Goal: Task Accomplishment & Management: Complete application form

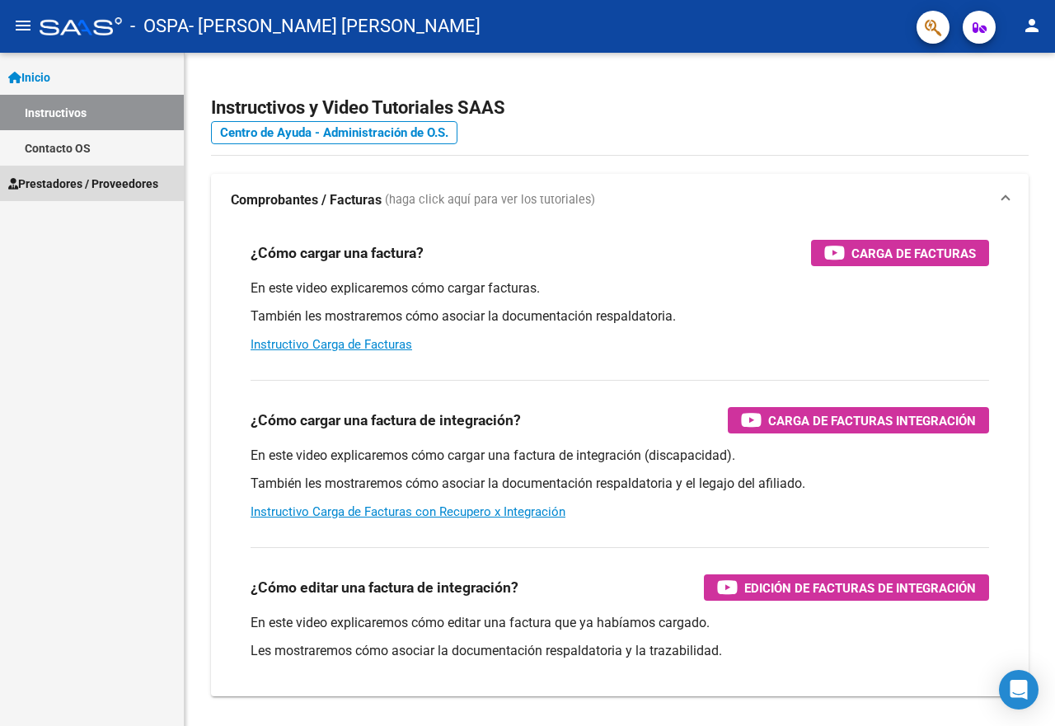
click at [82, 183] on span "Prestadores / Proveedores" at bounding box center [83, 184] width 150 height 18
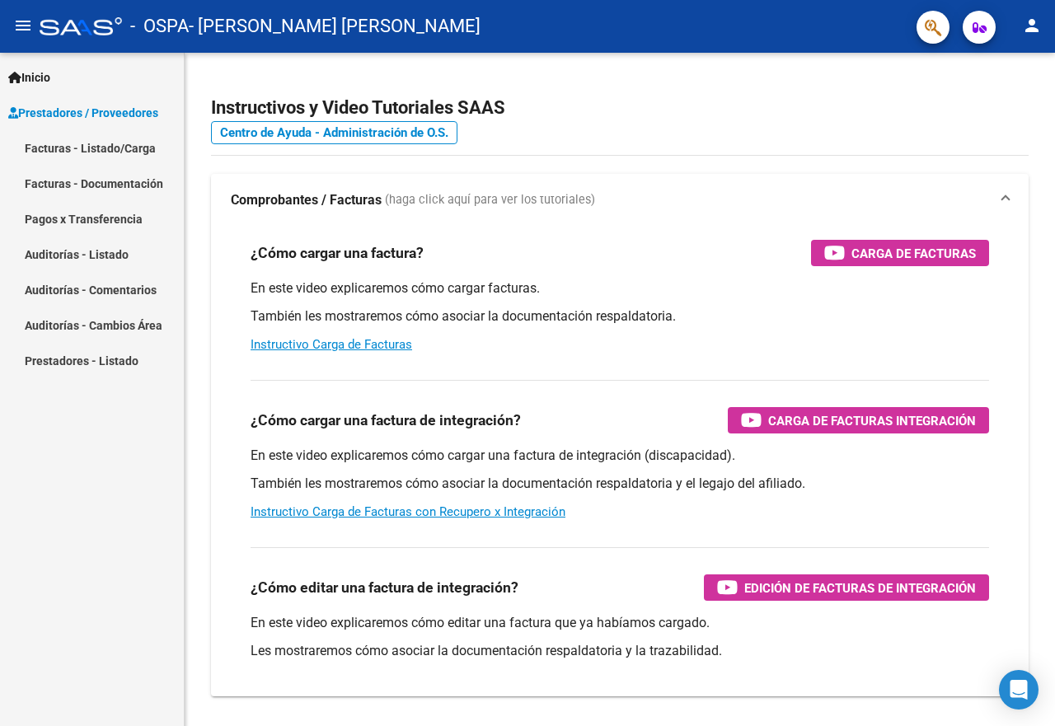
click at [118, 181] on link "Facturas - Documentación" at bounding box center [92, 183] width 184 height 35
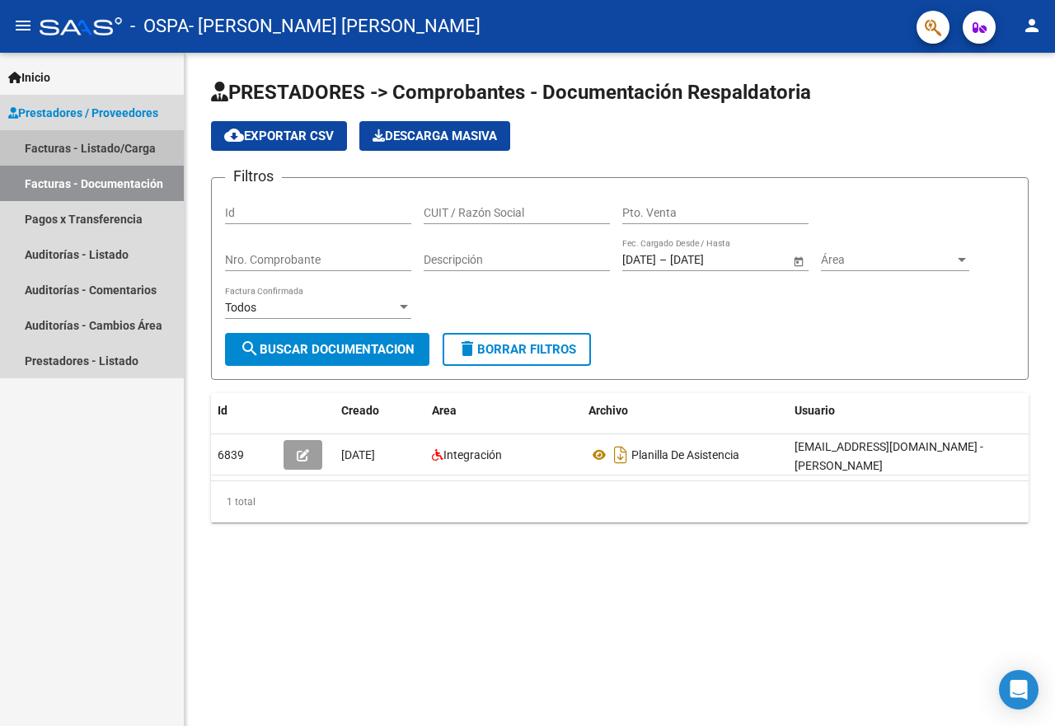
click at [103, 148] on link "Facturas - Listado/Carga" at bounding box center [92, 147] width 184 height 35
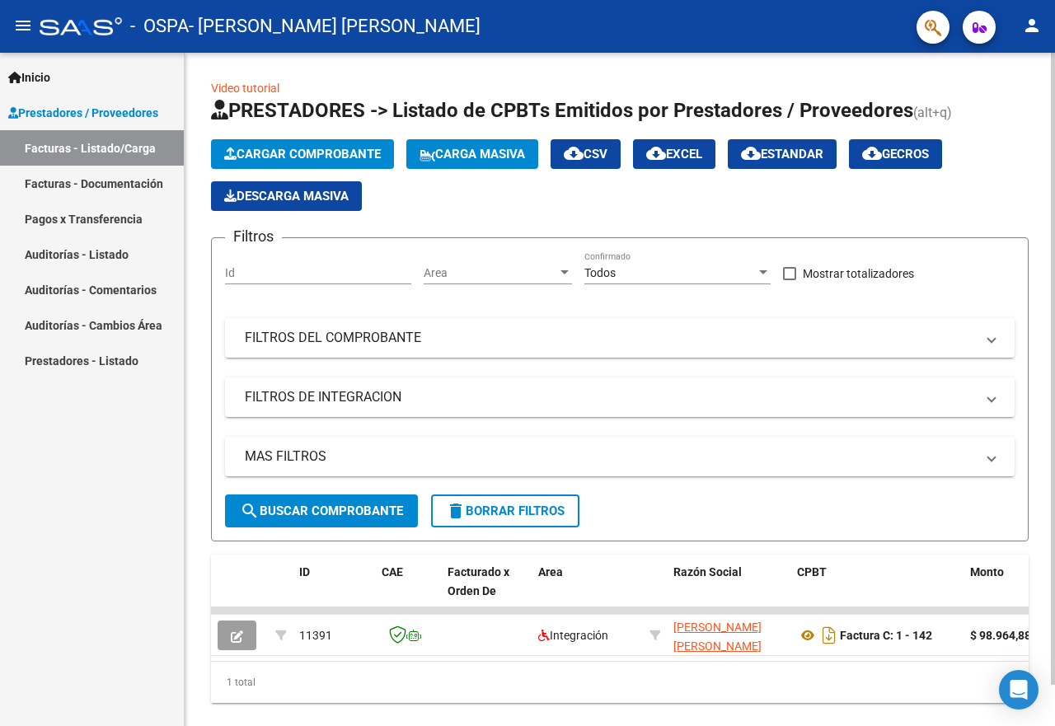
click at [602, 155] on span "cloud_download CSV" at bounding box center [586, 154] width 44 height 15
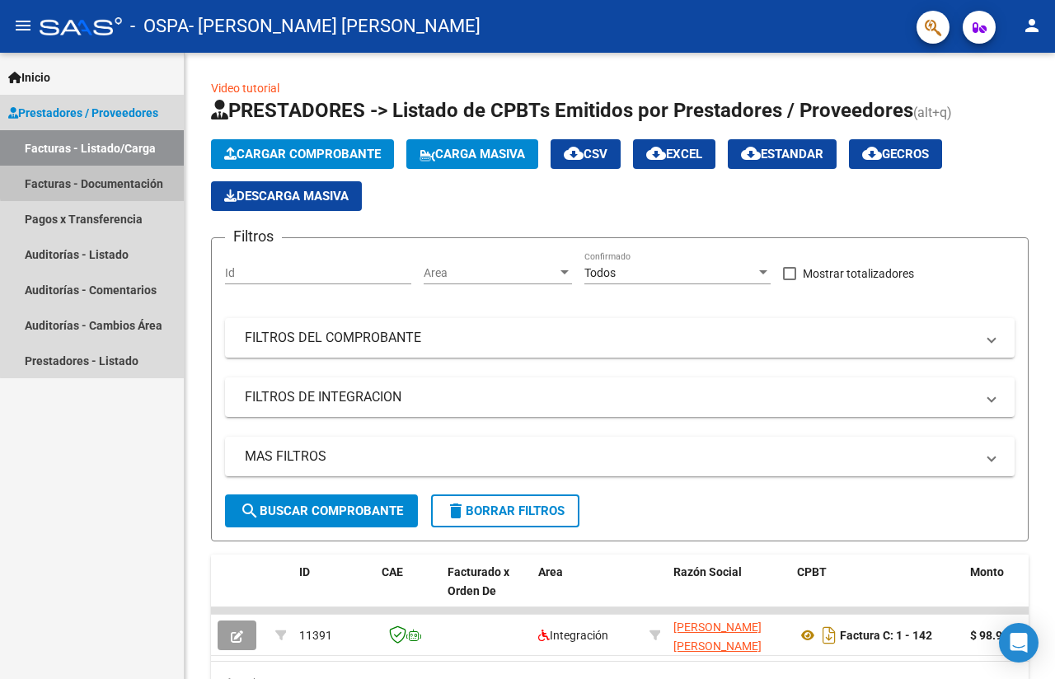
click at [118, 181] on link "Facturas - Documentación" at bounding box center [92, 183] width 184 height 35
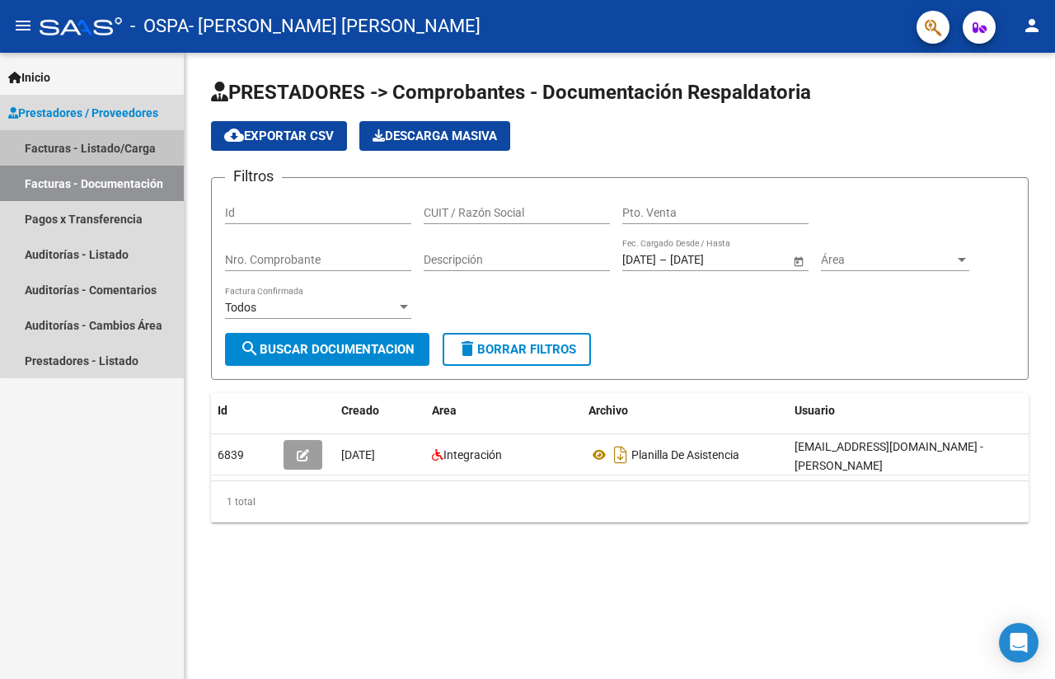
click at [120, 148] on link "Facturas - Listado/Carga" at bounding box center [92, 147] width 184 height 35
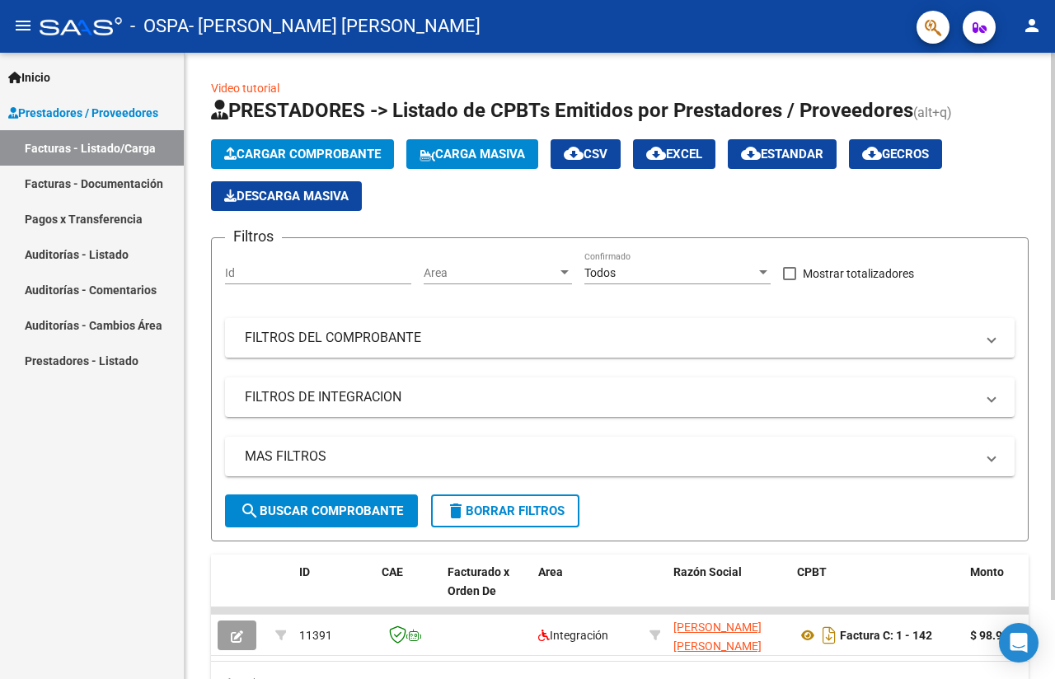
click at [310, 510] on span "search Buscar Comprobante" at bounding box center [321, 511] width 163 height 15
click at [312, 510] on span "search Buscar Comprobante" at bounding box center [321, 511] width 163 height 15
click at [621, 145] on button "cloud_download CSV" at bounding box center [586, 154] width 70 height 30
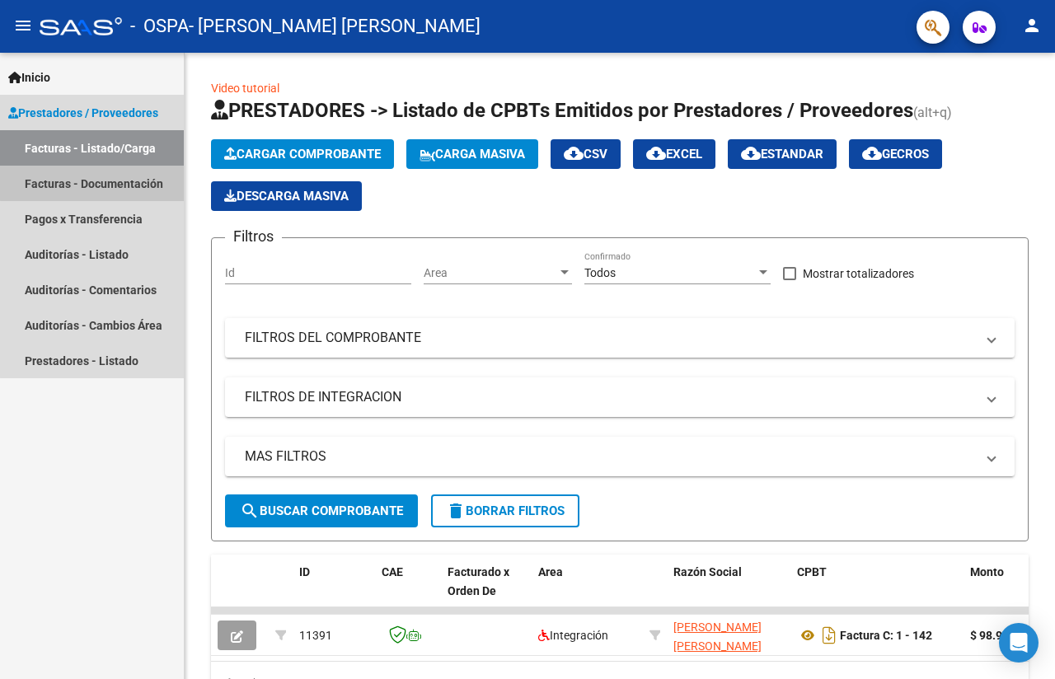
click at [137, 179] on link "Facturas - Documentación" at bounding box center [92, 183] width 184 height 35
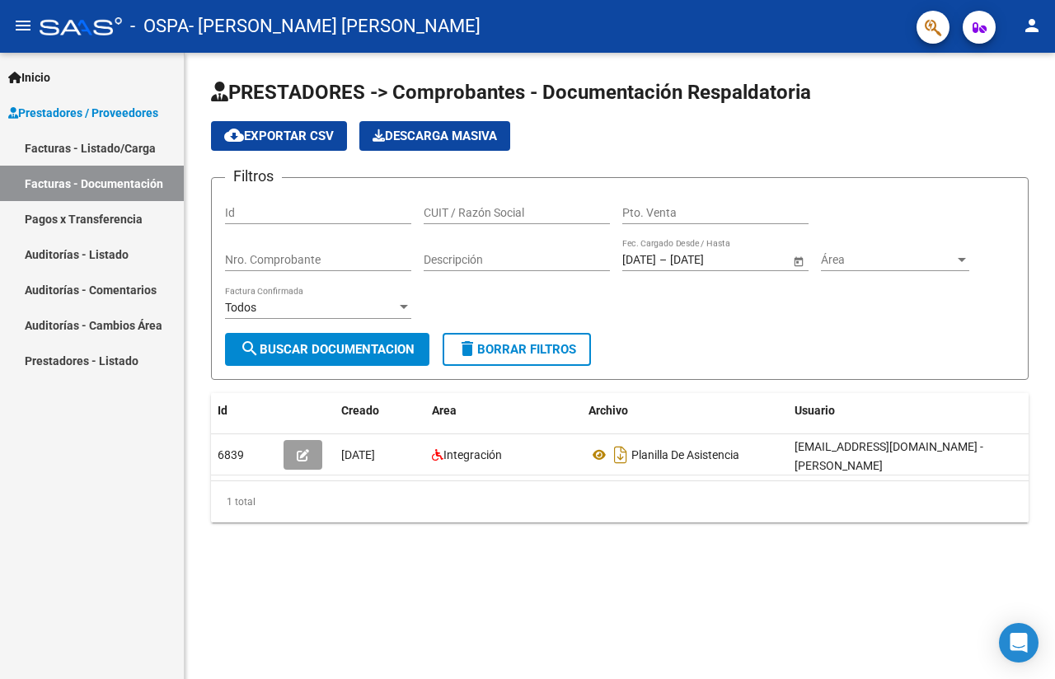
click at [297, 142] on span "cloud_download Exportar CSV" at bounding box center [279, 136] width 110 height 15
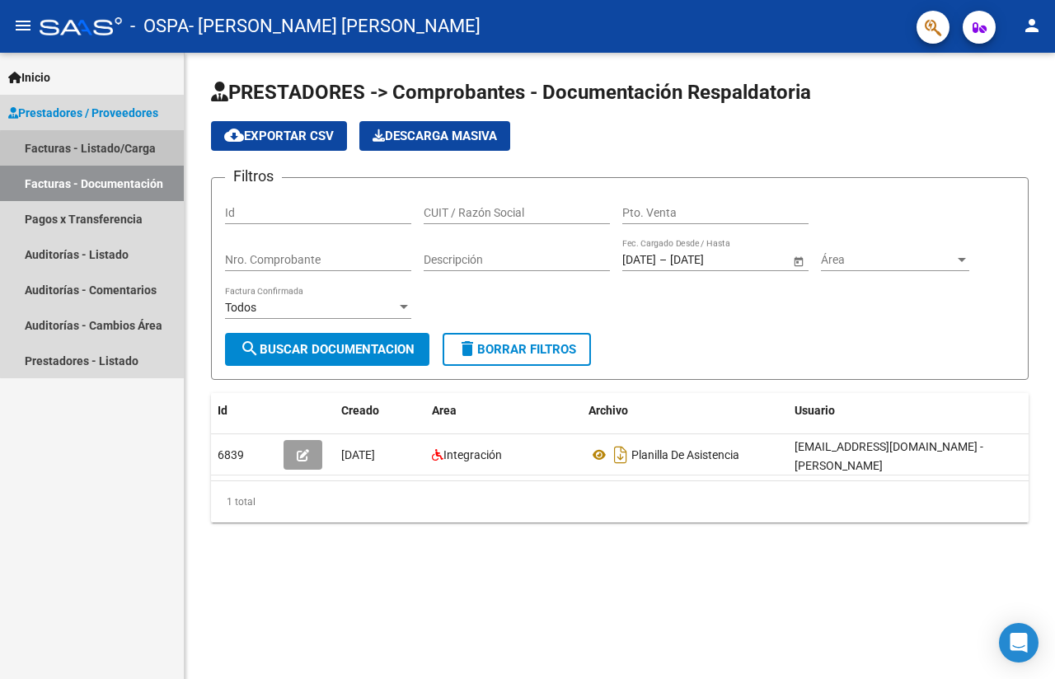
click at [124, 149] on link "Facturas - Listado/Carga" at bounding box center [92, 147] width 184 height 35
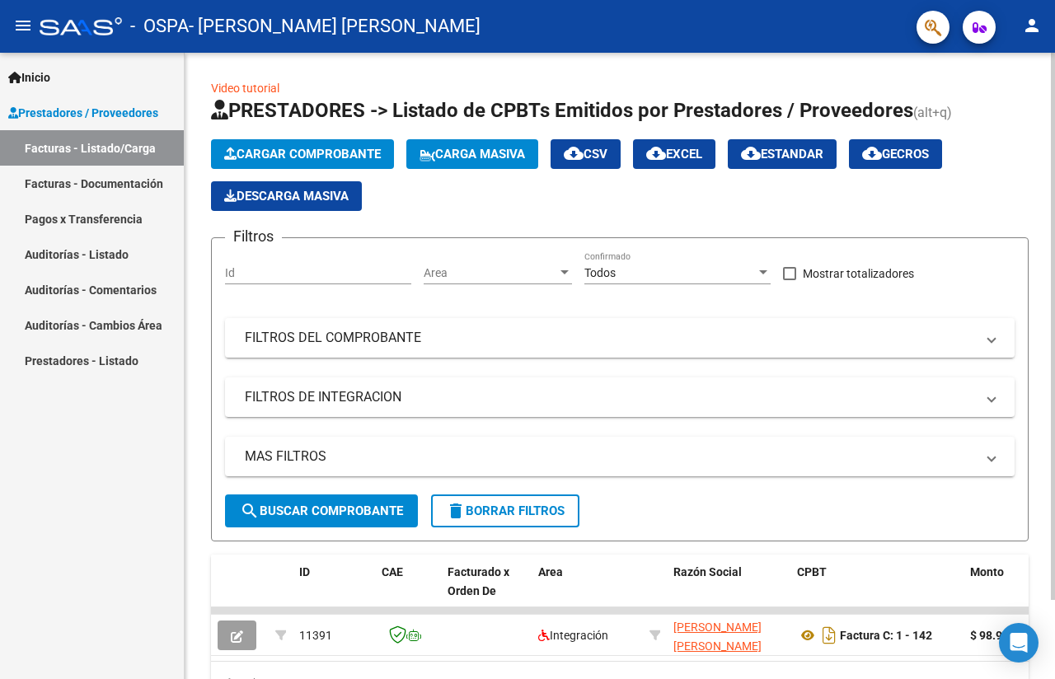
click at [603, 154] on span "cloud_download CSV" at bounding box center [586, 154] width 44 height 15
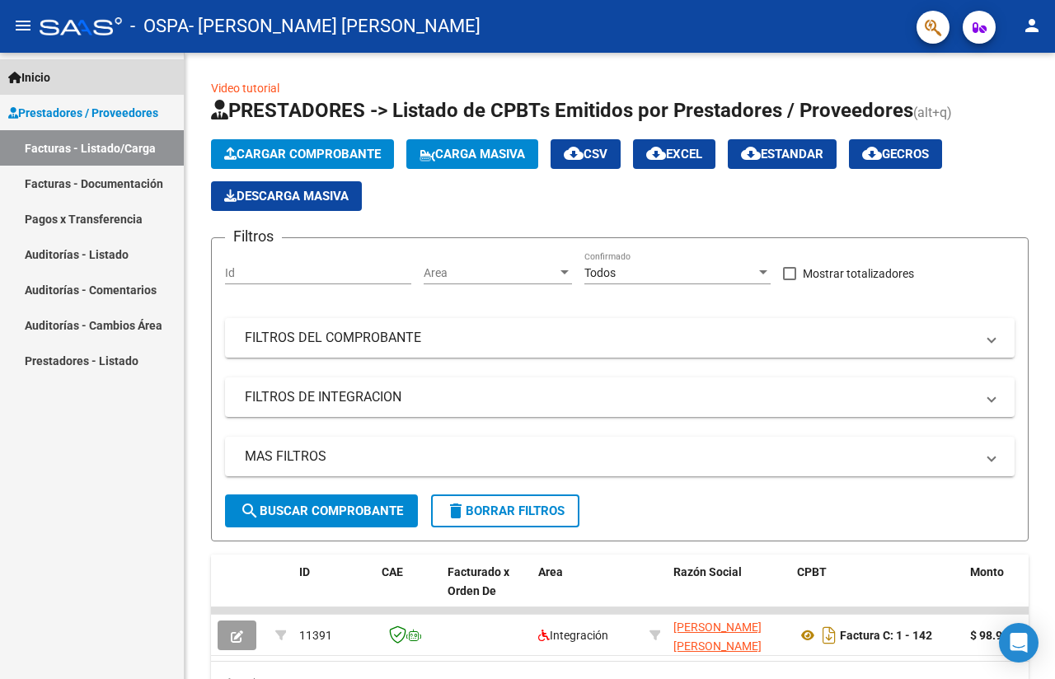
click at [50, 79] on span "Inicio" at bounding box center [29, 77] width 42 height 18
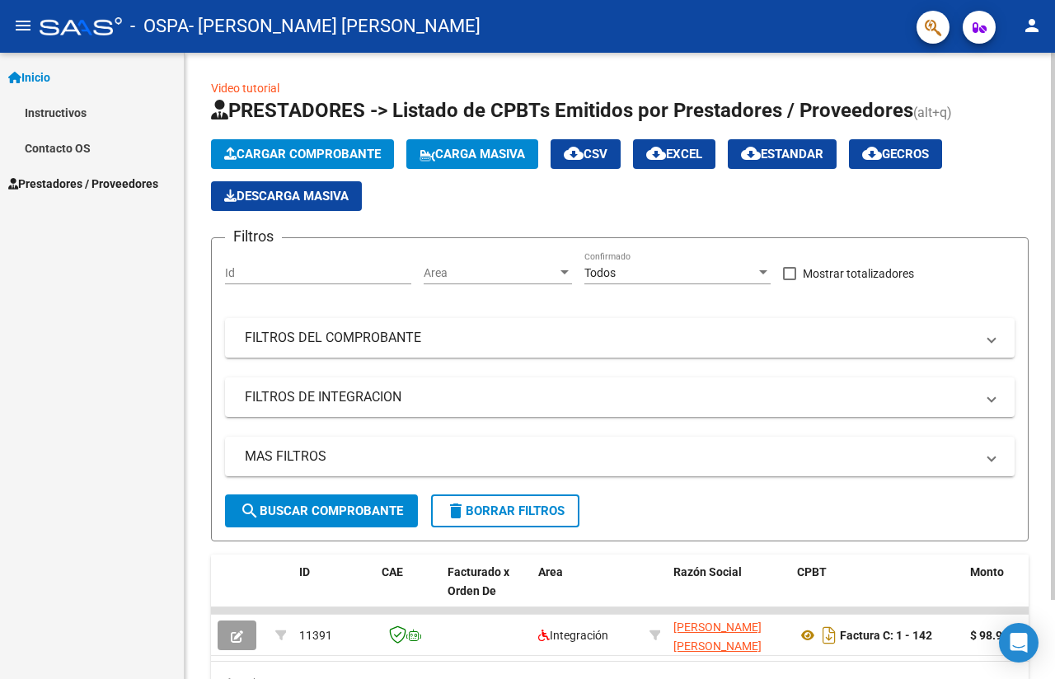
click at [254, 275] on input "Id" at bounding box center [318, 273] width 186 height 14
click at [296, 346] on mat-expansion-panel-header "FILTROS DEL COMPROBANTE" at bounding box center [620, 338] width 790 height 40
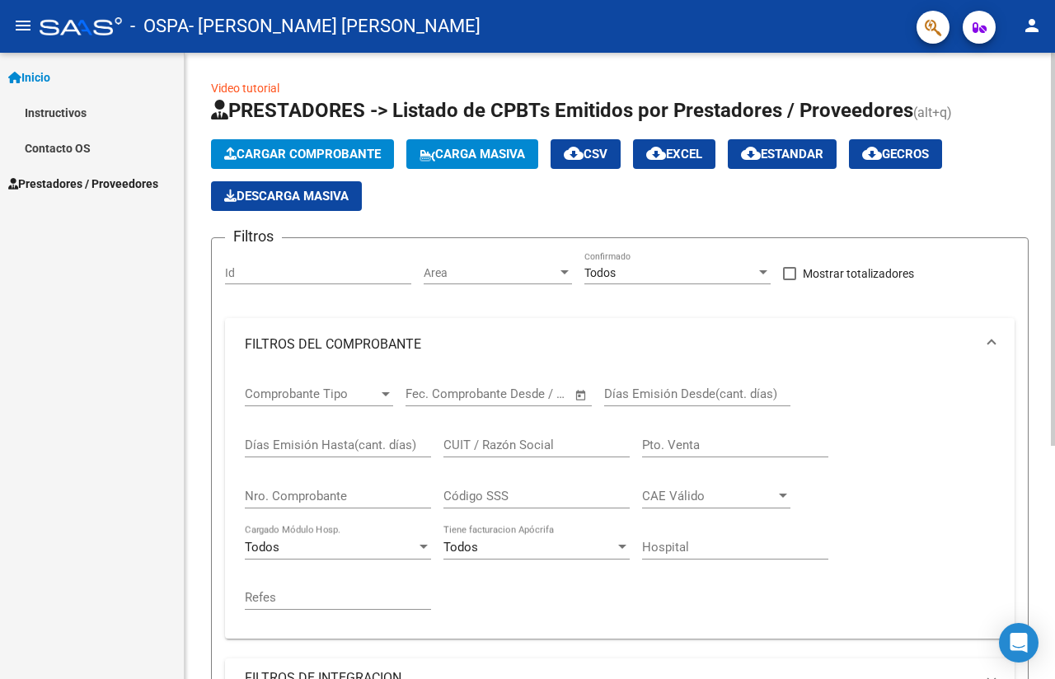
click at [565, 274] on div at bounding box center [565, 272] width 8 height 4
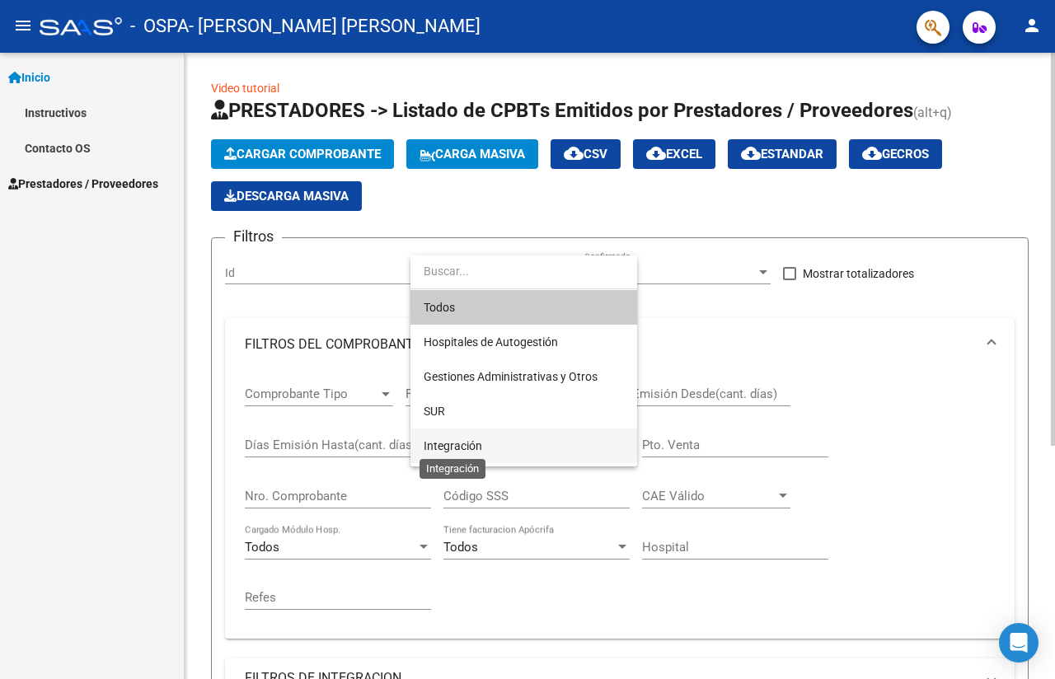
click at [438, 439] on span "Integración" at bounding box center [453, 445] width 59 height 13
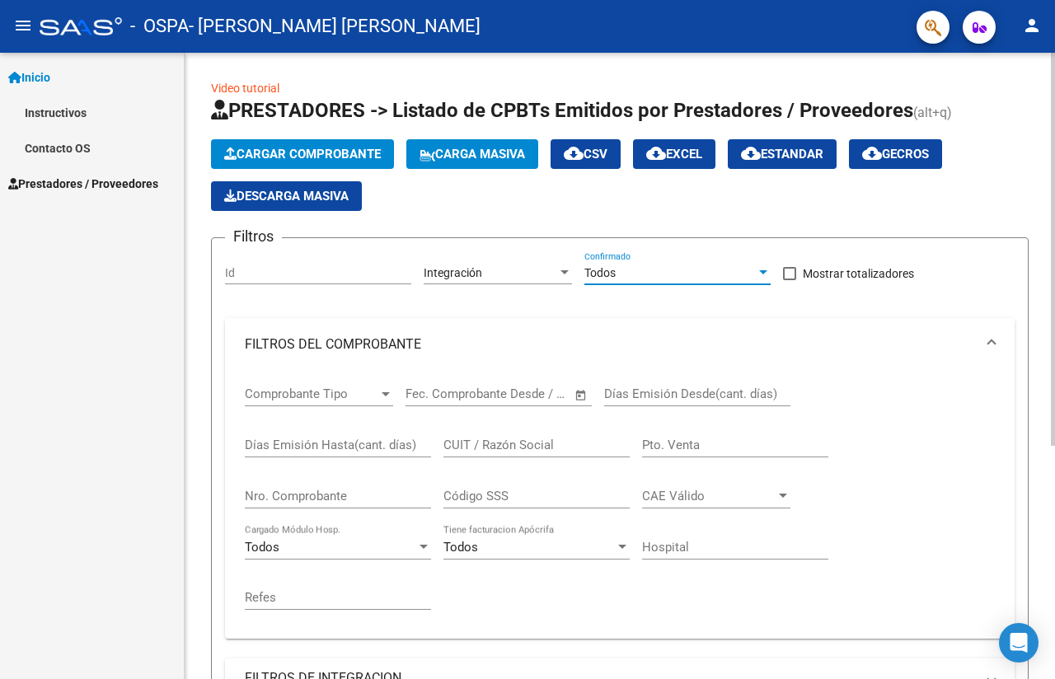
click at [763, 270] on div at bounding box center [763, 272] width 15 height 13
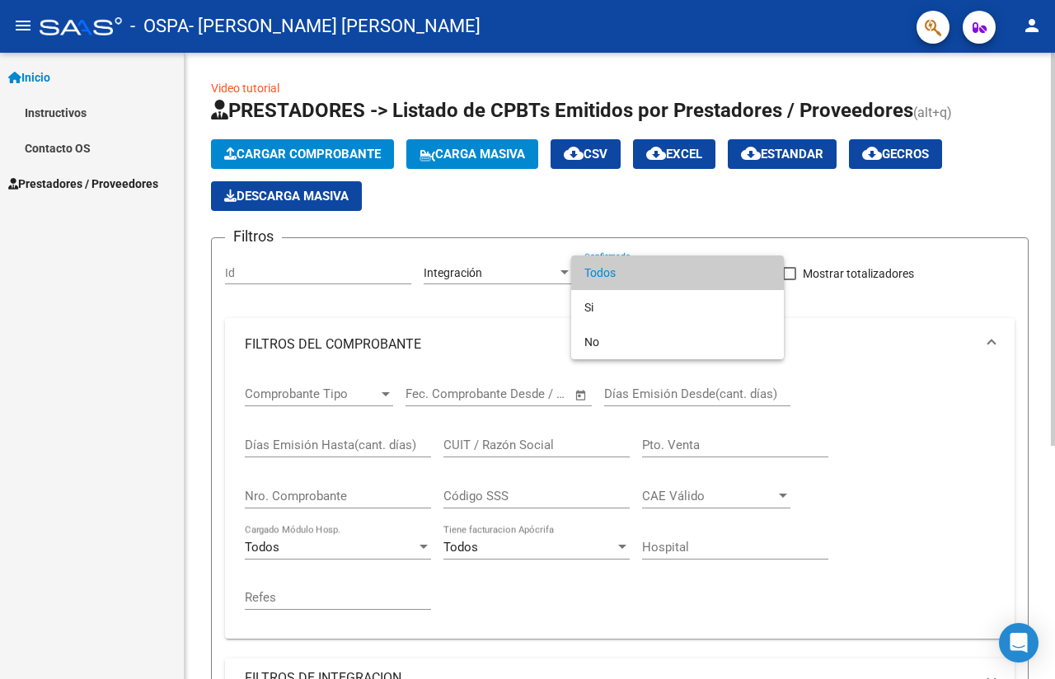
click at [669, 229] on div at bounding box center [527, 339] width 1055 height 679
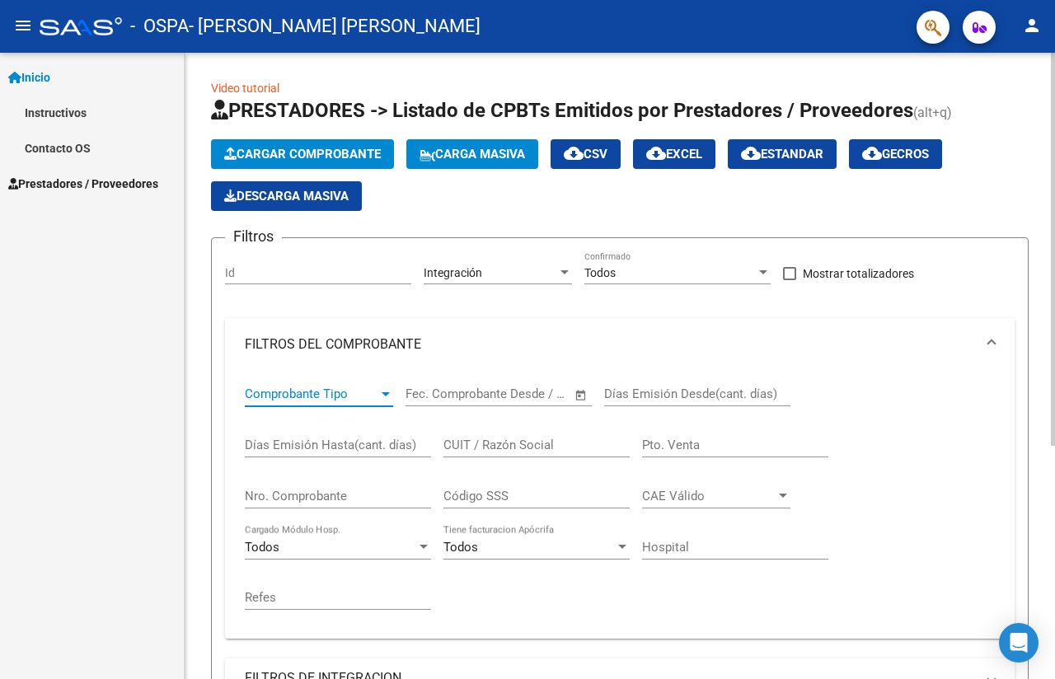
click at [387, 391] on div at bounding box center [385, 393] width 15 height 13
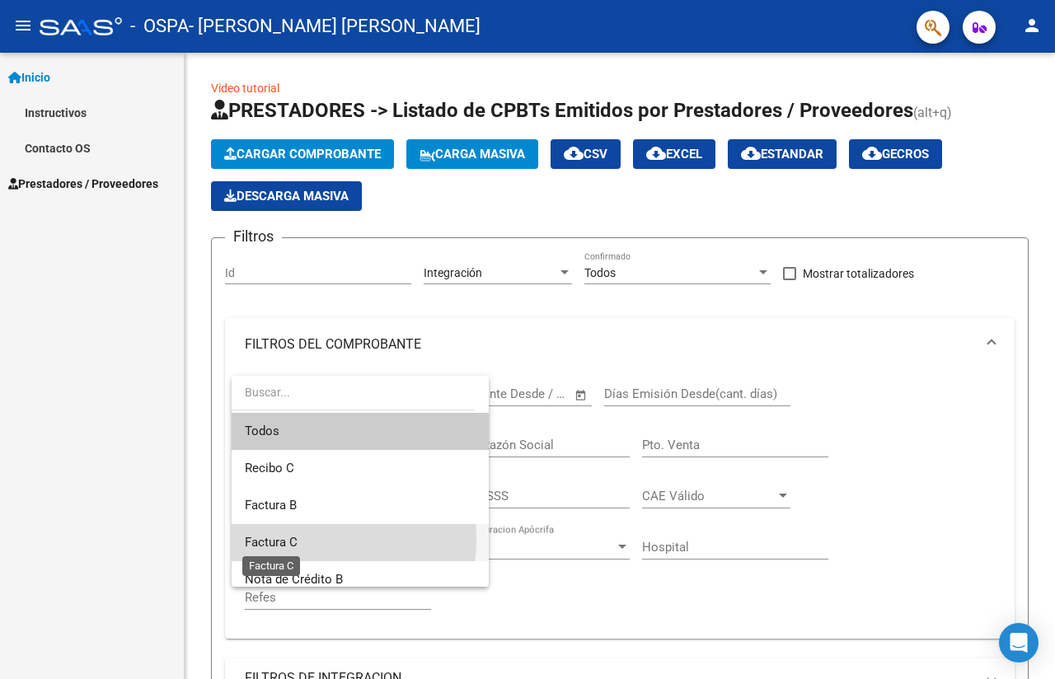
click at [277, 539] on span "Factura C" at bounding box center [271, 542] width 53 height 15
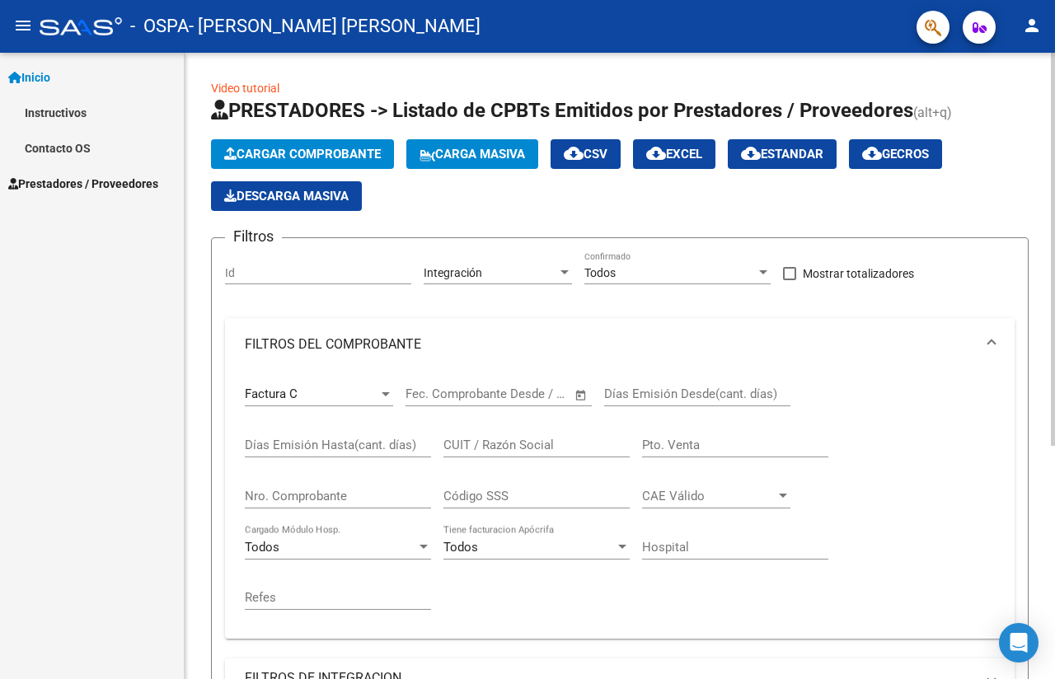
click at [576, 397] on span "Open calendar" at bounding box center [581, 396] width 40 height 40
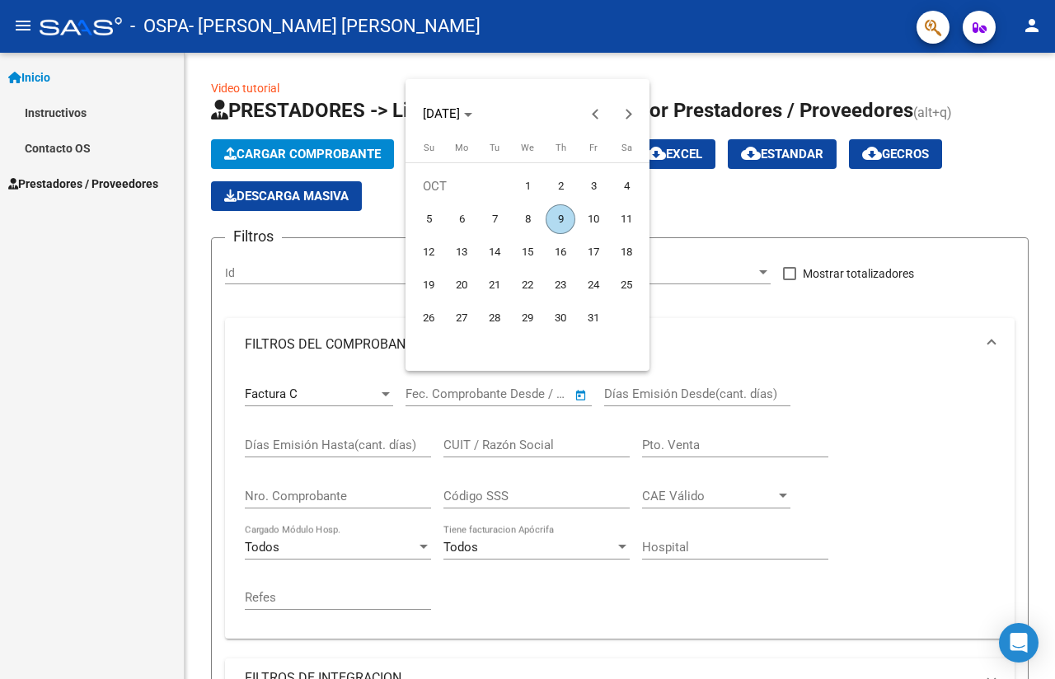
click at [559, 218] on span "9" at bounding box center [561, 219] width 30 height 30
type input "[DATE]"
click at [667, 400] on div at bounding box center [527, 339] width 1055 height 679
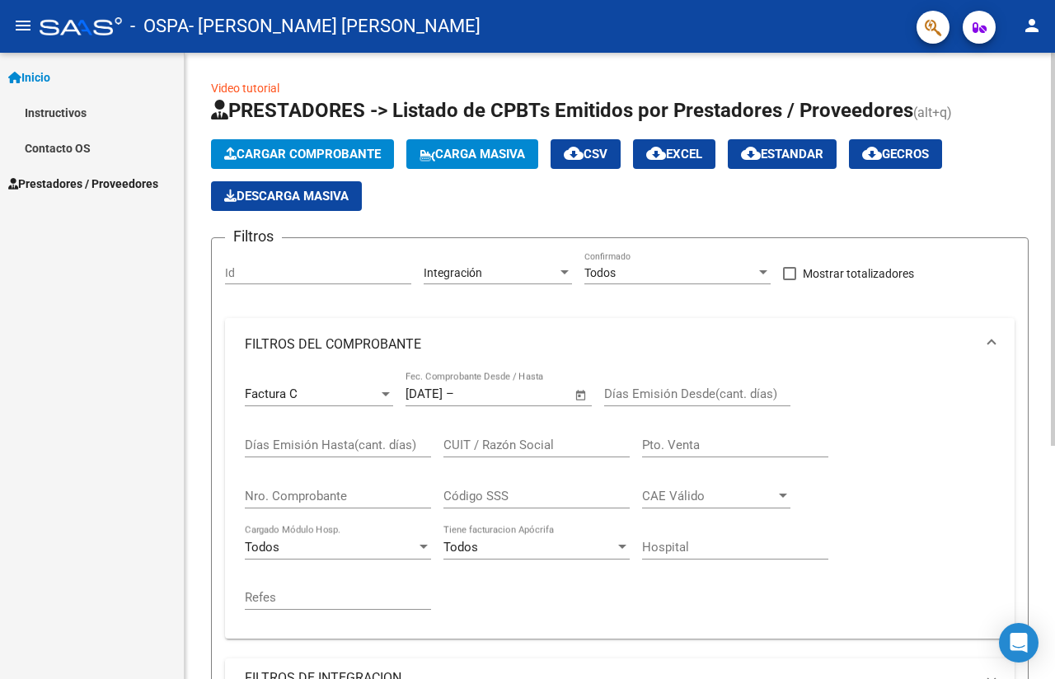
click at [630, 386] on div "Días Emisión Desde(cant. días)" at bounding box center [697, 388] width 186 height 35
type input "1"
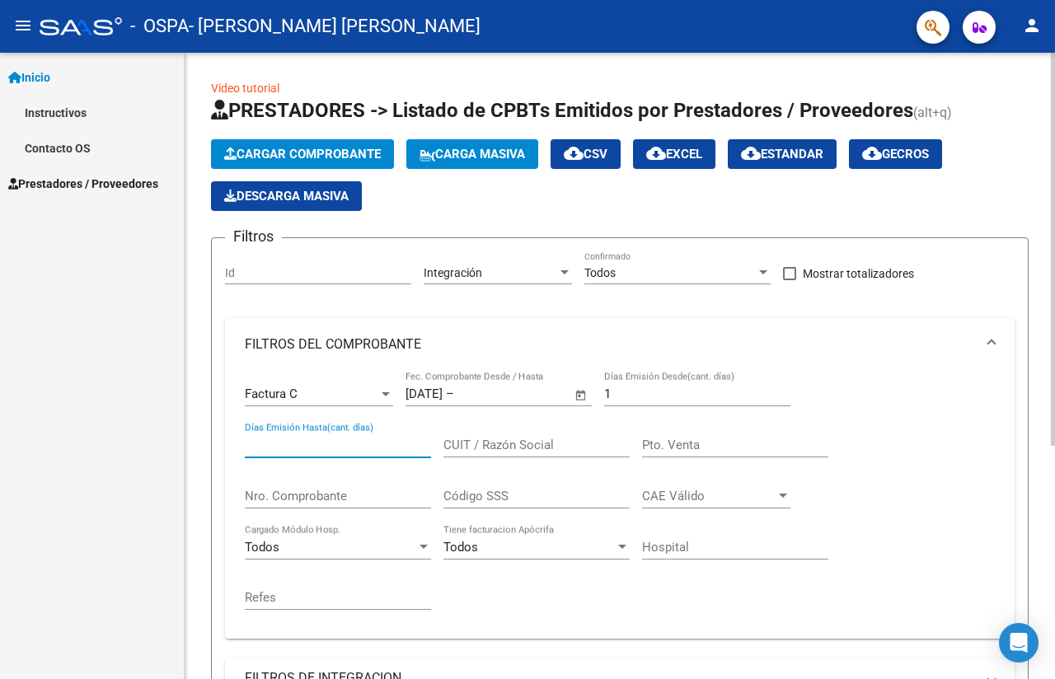
click at [378, 450] on input "Días Emisión Hasta(cant. días)" at bounding box center [338, 445] width 186 height 15
type input "1"
click at [504, 443] on input "CUIT / Razón Social" at bounding box center [536, 445] width 186 height 15
type input "27177113773"
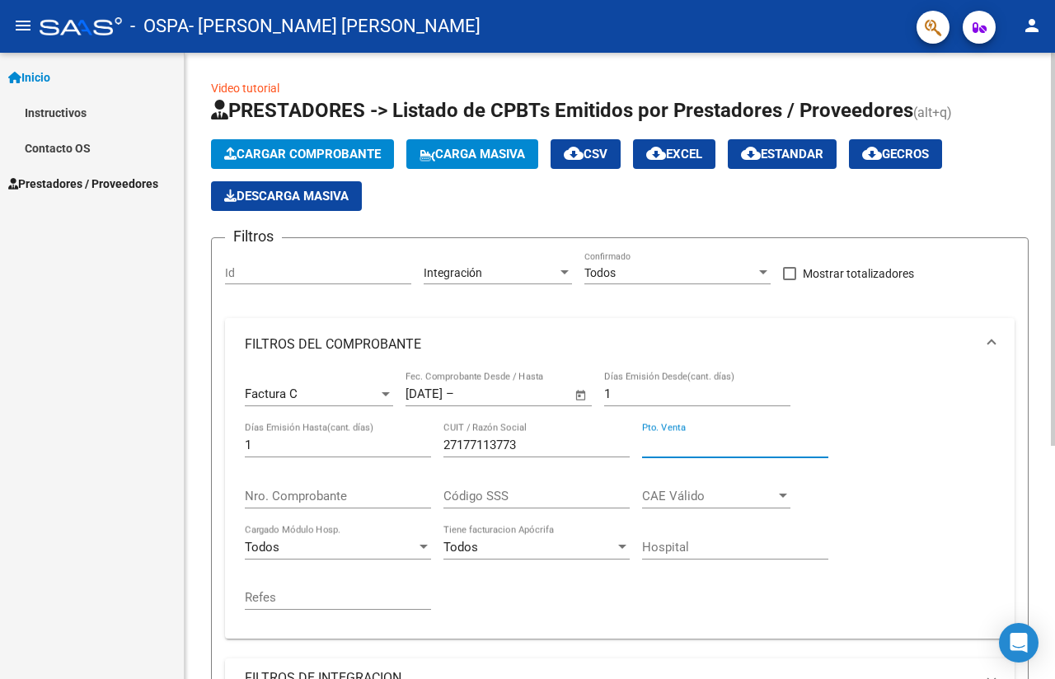
click at [659, 443] on input "Pto. Venta" at bounding box center [735, 445] width 186 height 15
type input "0001"
click at [305, 499] on input "Nro. Comprobante" at bounding box center [338, 496] width 186 height 15
type input "00000166"
click at [791, 495] on app-drop-down-list "CAE Válido CAE Válido" at bounding box center [722, 498] width 161 height 51
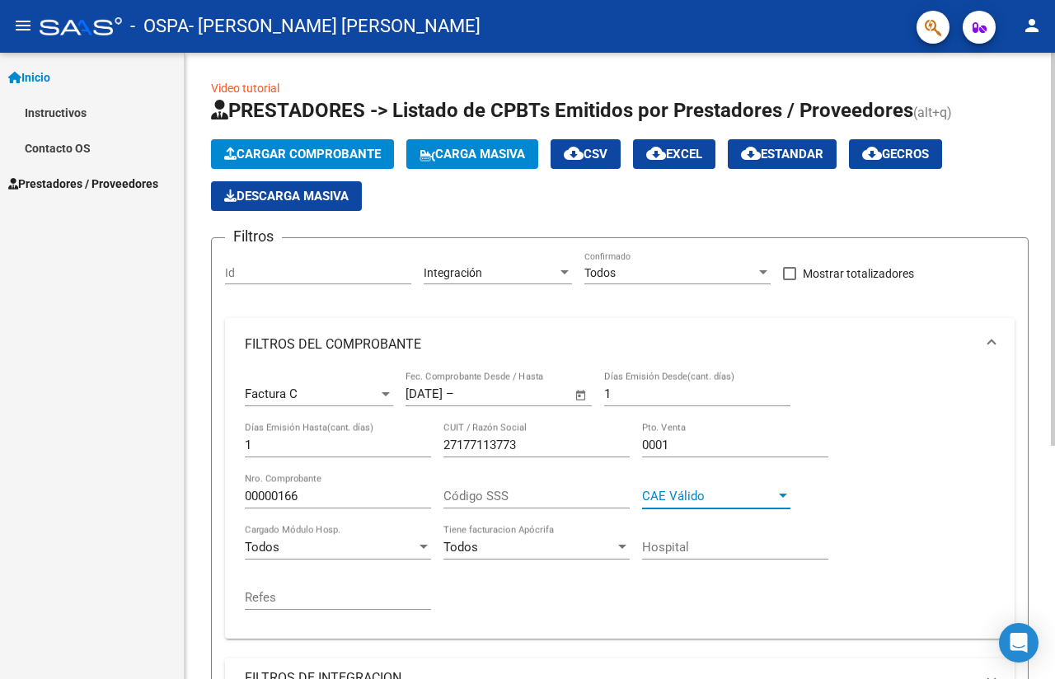
click at [781, 495] on div at bounding box center [783, 496] width 8 height 4
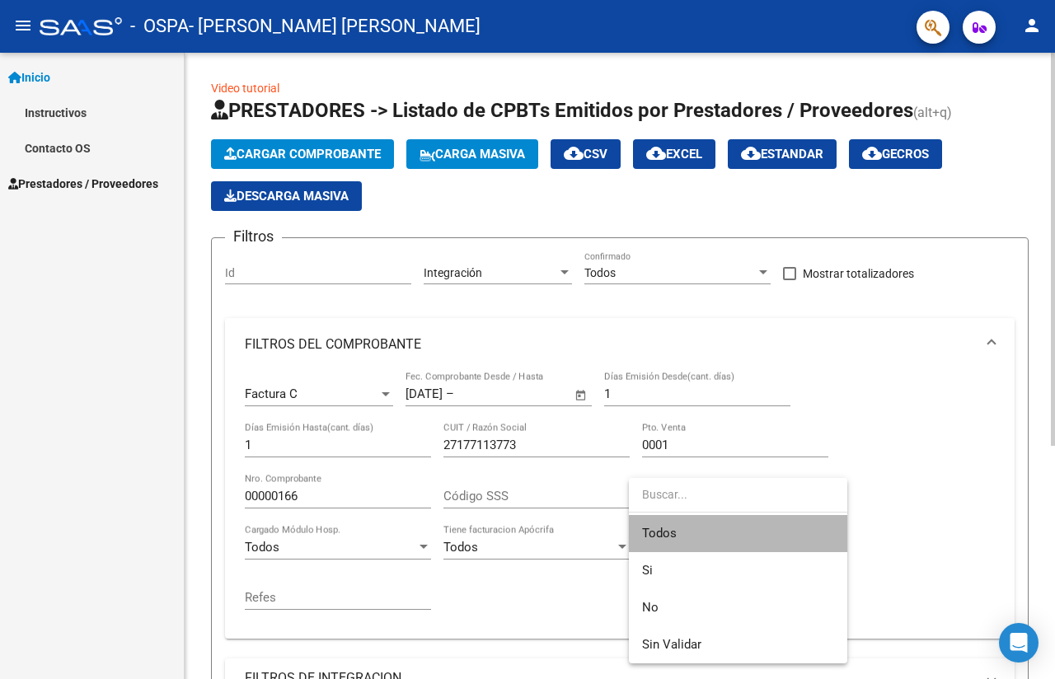
click at [713, 536] on span "Todos" at bounding box center [738, 533] width 192 height 37
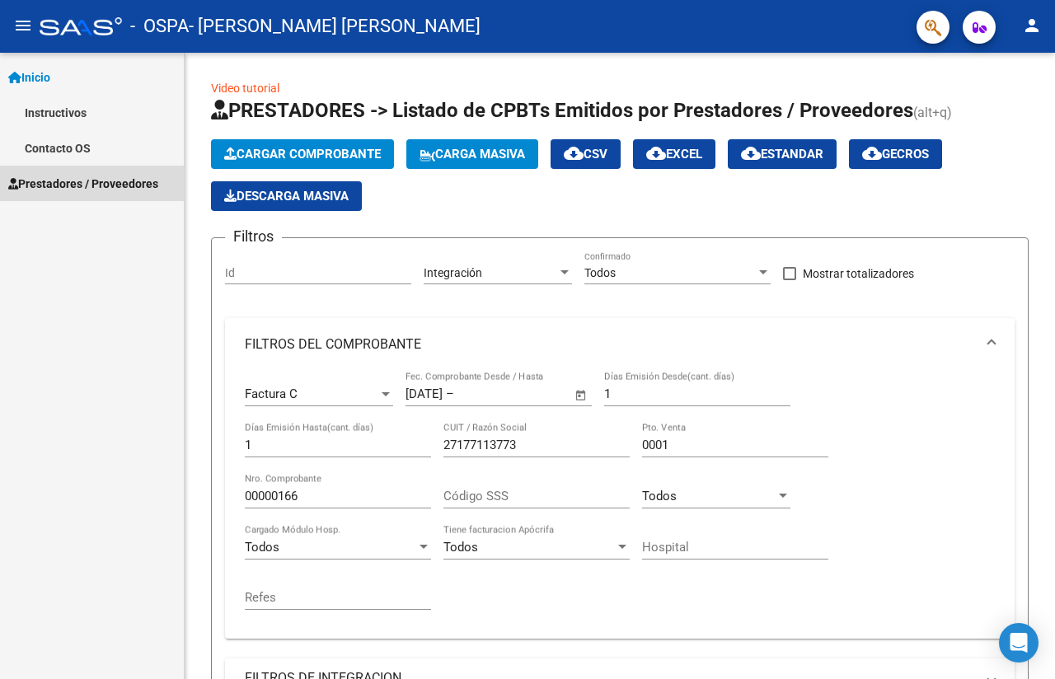
click at [57, 181] on span "Prestadores / Proveedores" at bounding box center [83, 184] width 150 height 18
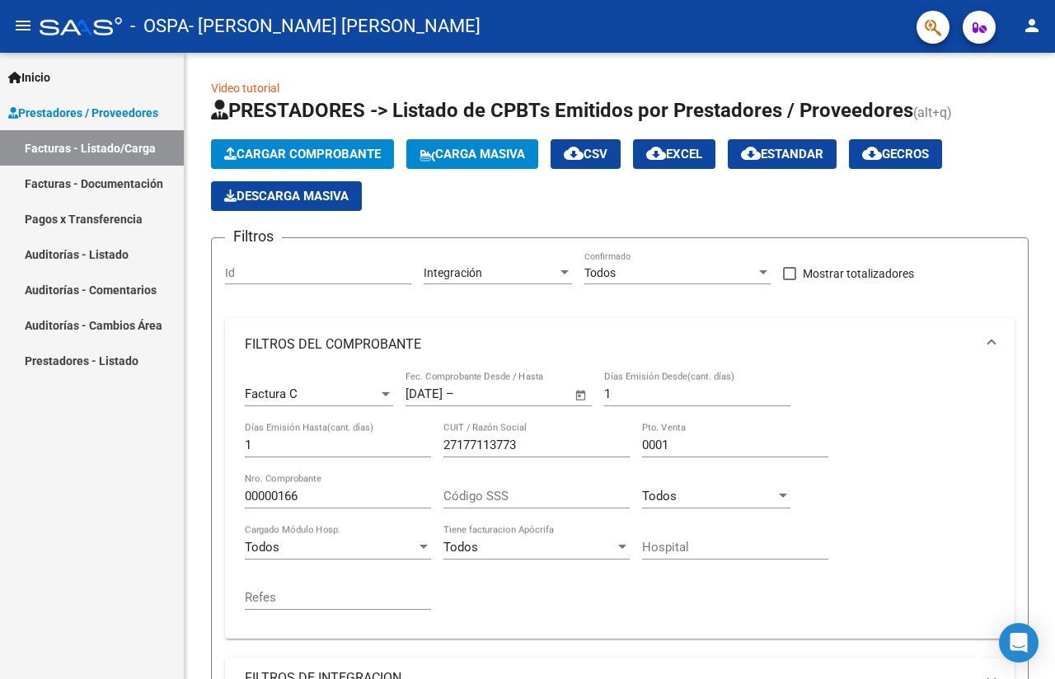
click at [63, 189] on link "Facturas - Documentación" at bounding box center [92, 183] width 184 height 35
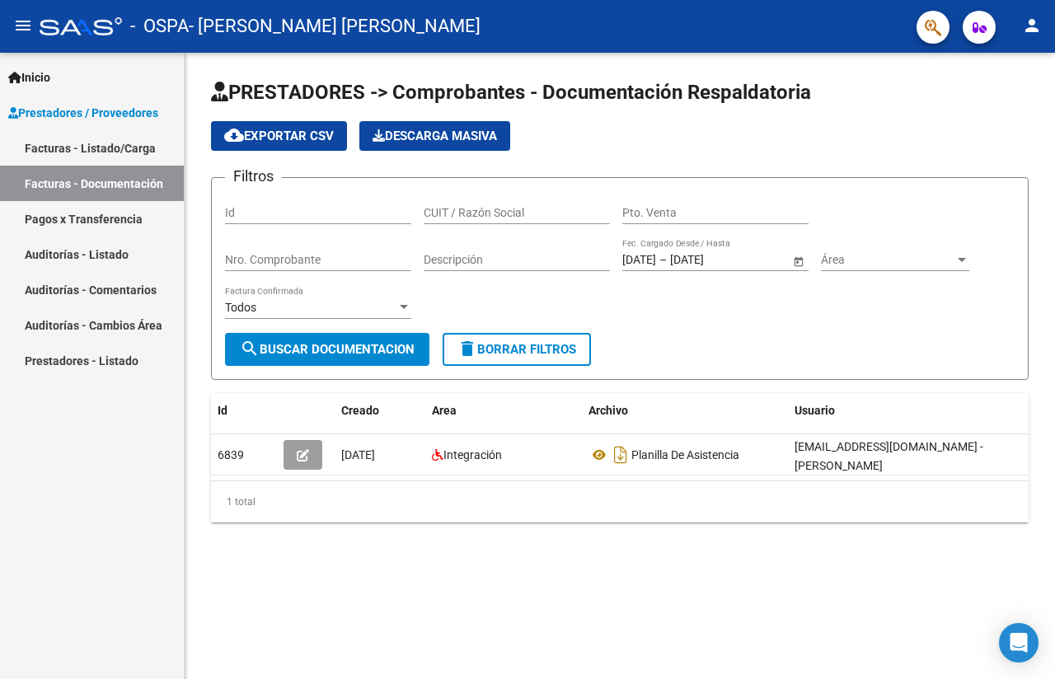
click at [405, 137] on span "Descarga Masiva" at bounding box center [435, 136] width 124 height 15
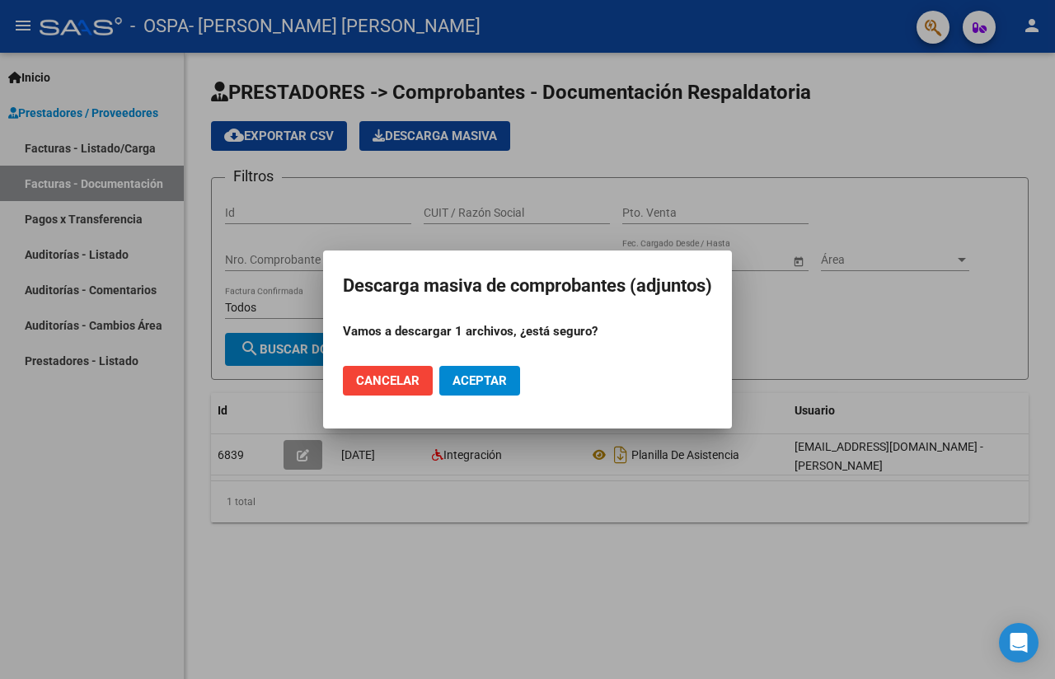
click at [395, 381] on span "Cancelar" at bounding box center [387, 380] width 63 height 15
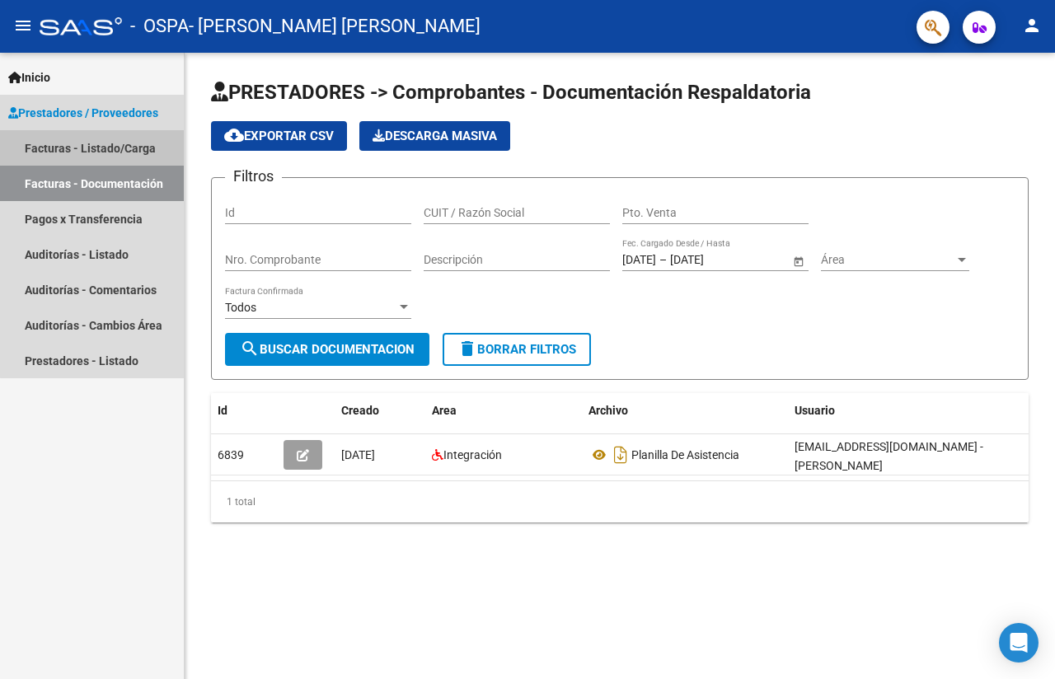
click at [108, 147] on link "Facturas - Listado/Carga" at bounding box center [92, 147] width 184 height 35
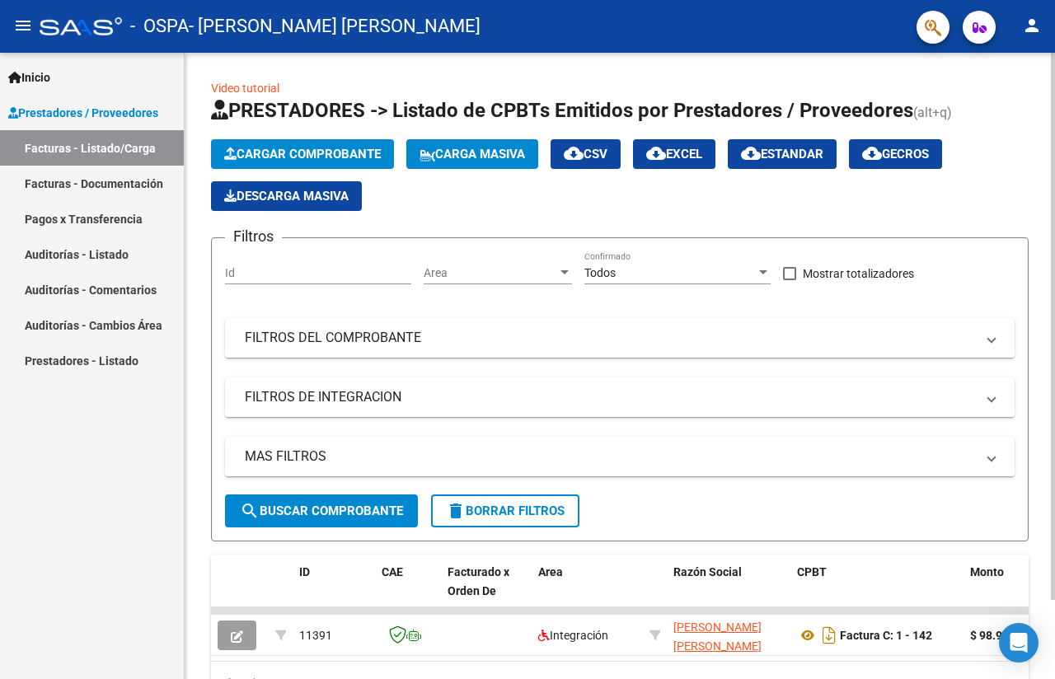
click at [466, 156] on span "Carga Masiva" at bounding box center [473, 154] width 106 height 15
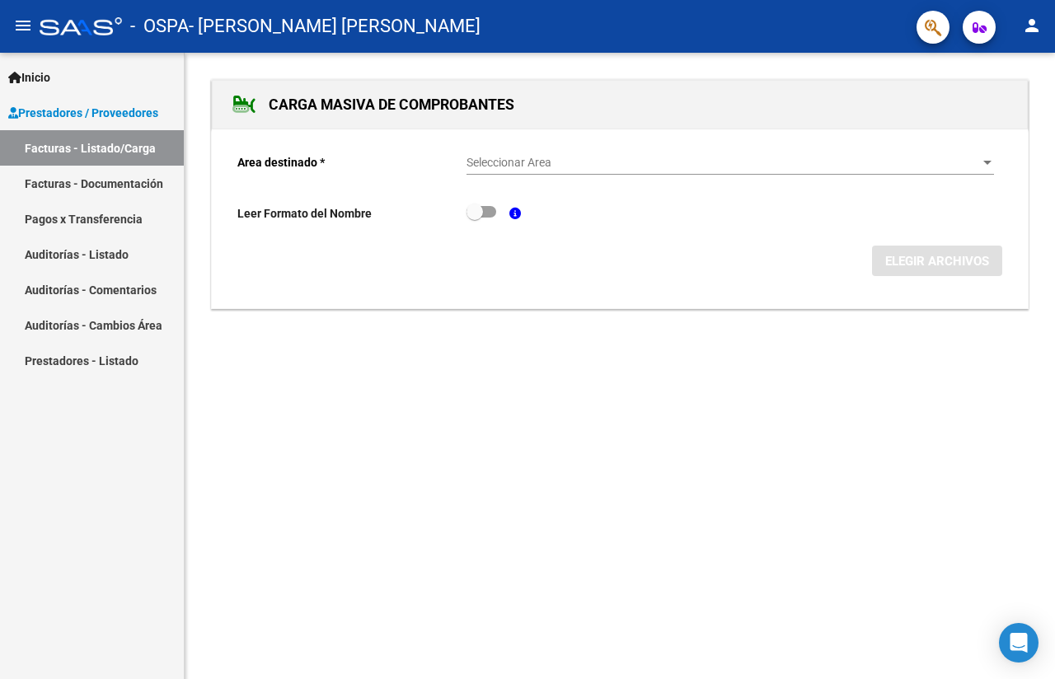
click at [988, 159] on div at bounding box center [987, 163] width 15 height 13
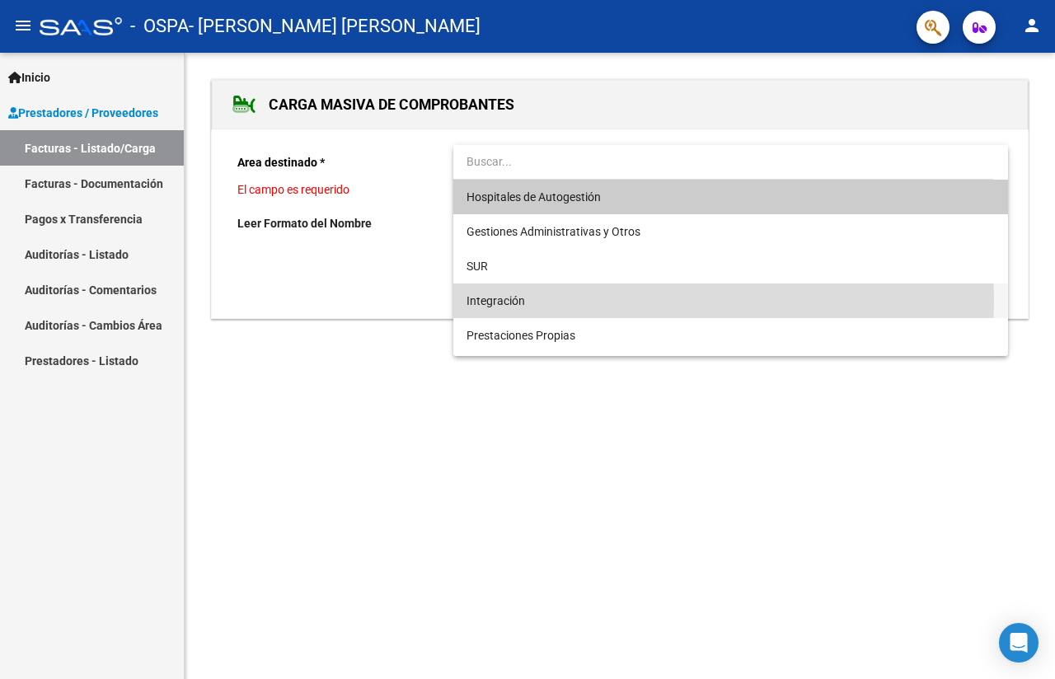
click at [531, 298] on span "Integración" at bounding box center [731, 301] width 528 height 35
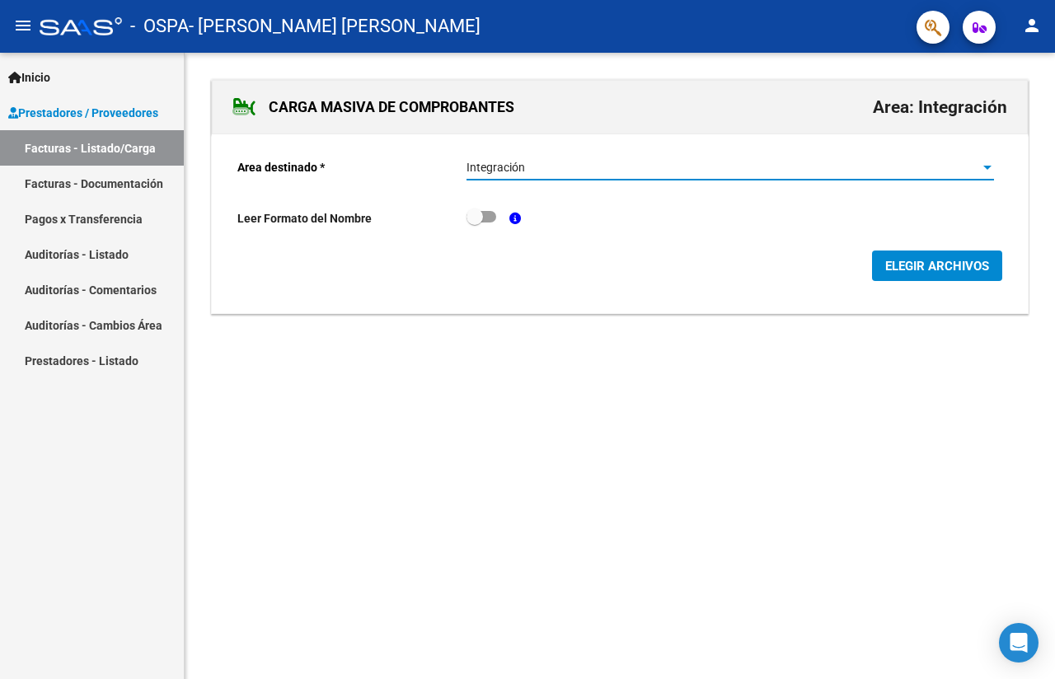
click at [940, 264] on span "ELEGIR ARCHIVOS" at bounding box center [937, 266] width 104 height 15
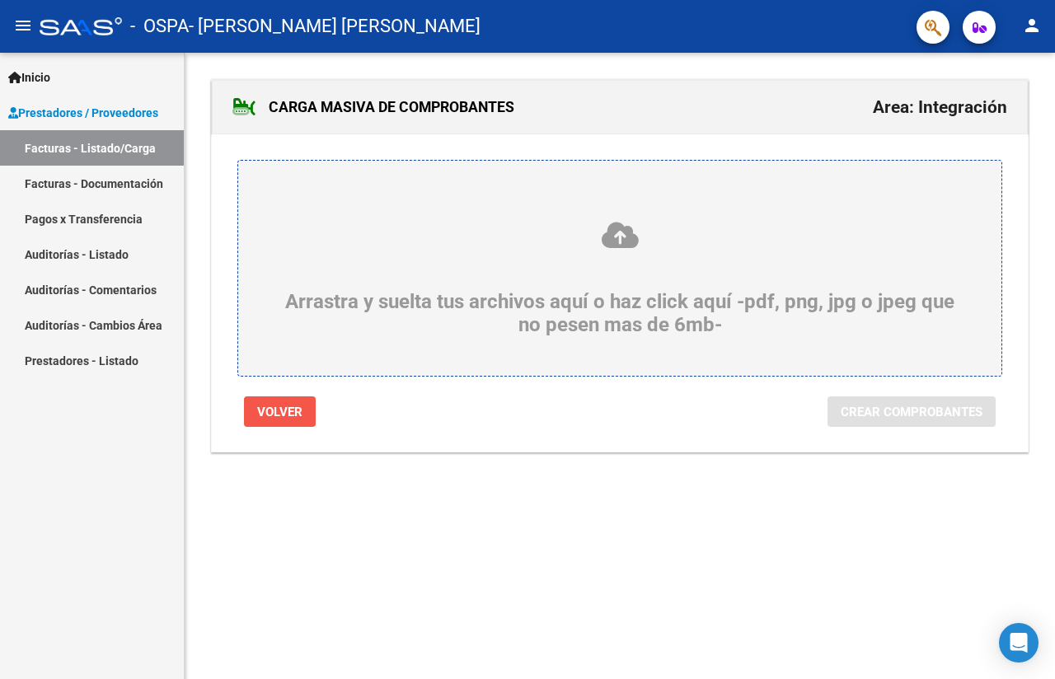
click at [265, 417] on span "Volver" at bounding box center [279, 412] width 45 height 15
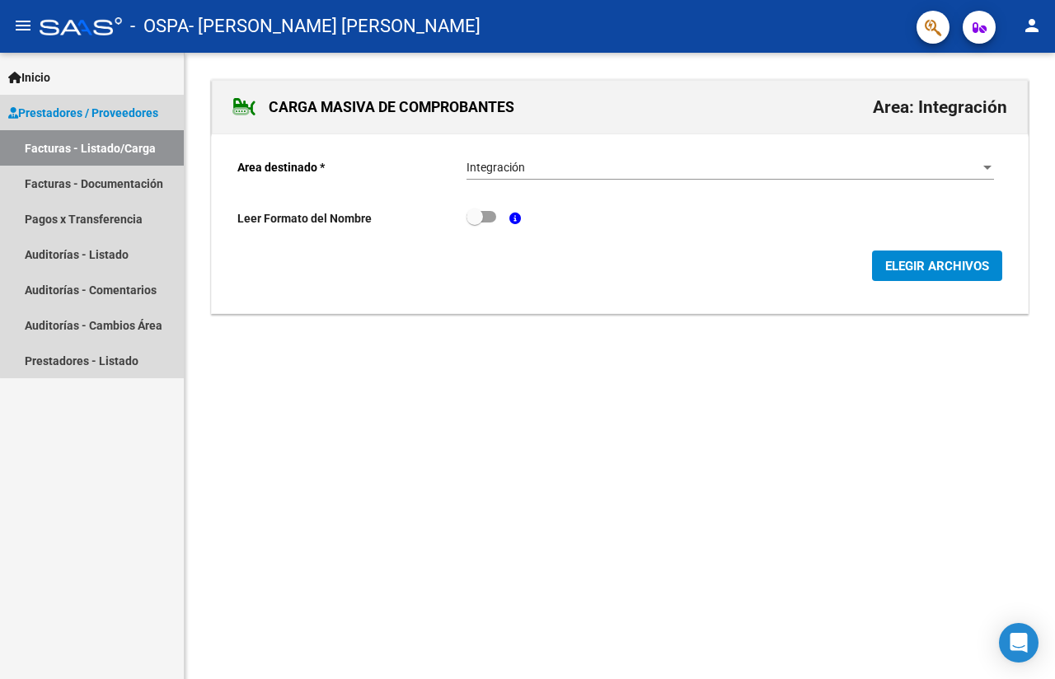
click at [120, 148] on link "Facturas - Listado/Carga" at bounding box center [92, 147] width 184 height 35
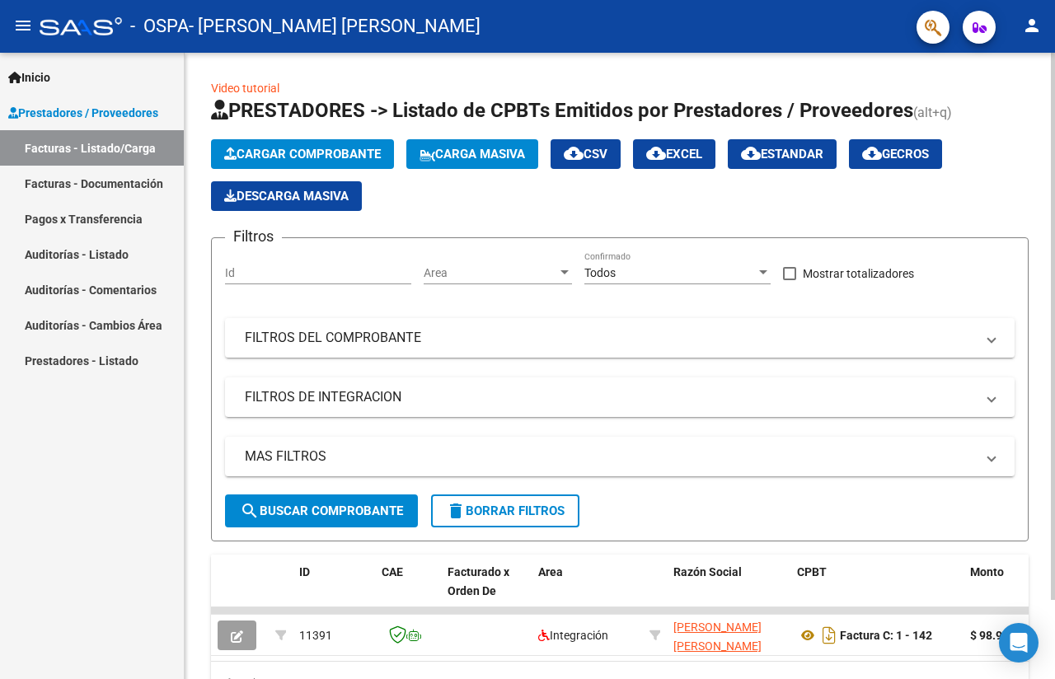
click at [273, 508] on span "search Buscar Comprobante" at bounding box center [321, 511] width 163 height 15
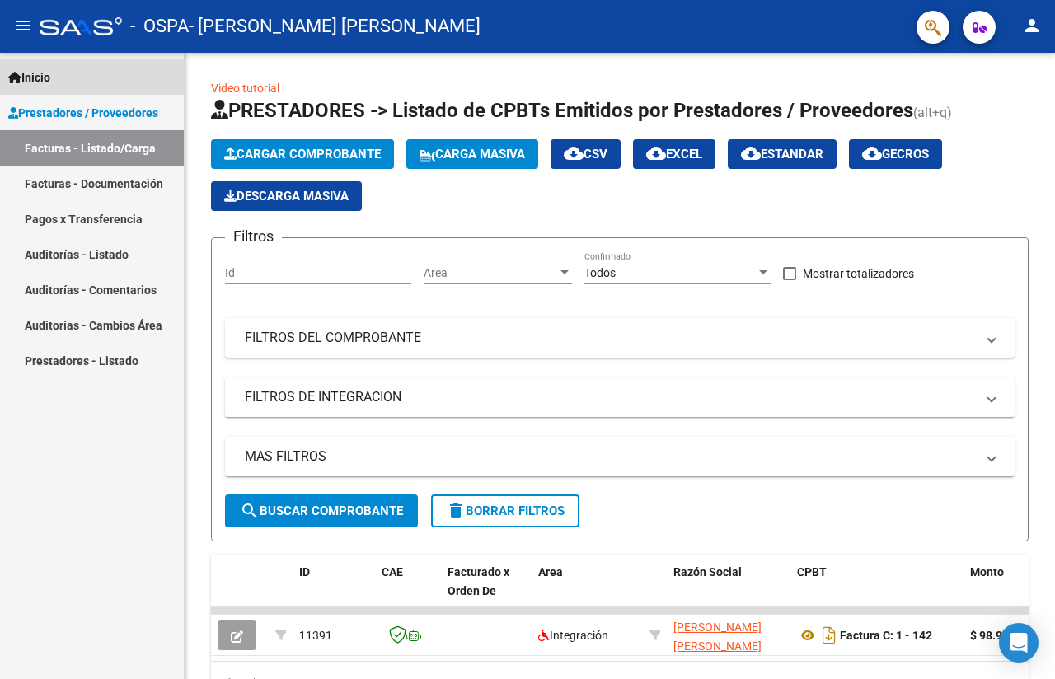
click at [50, 77] on span "Inicio" at bounding box center [29, 77] width 42 height 18
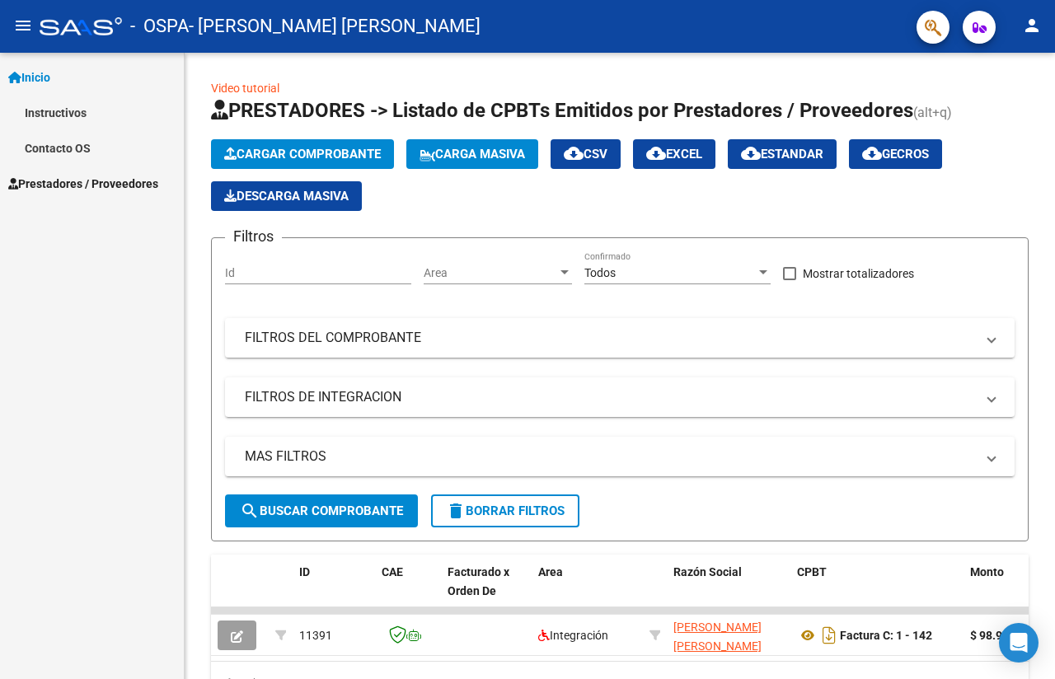
click at [72, 191] on span "Prestadores / Proveedores" at bounding box center [83, 184] width 150 height 18
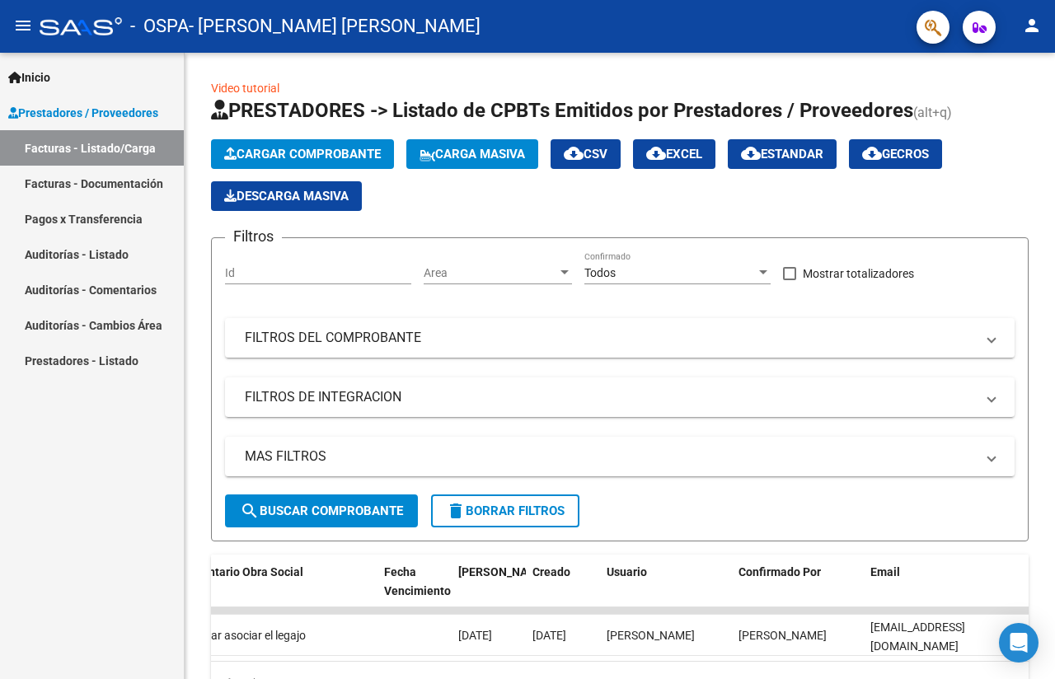
scroll to position [91, 0]
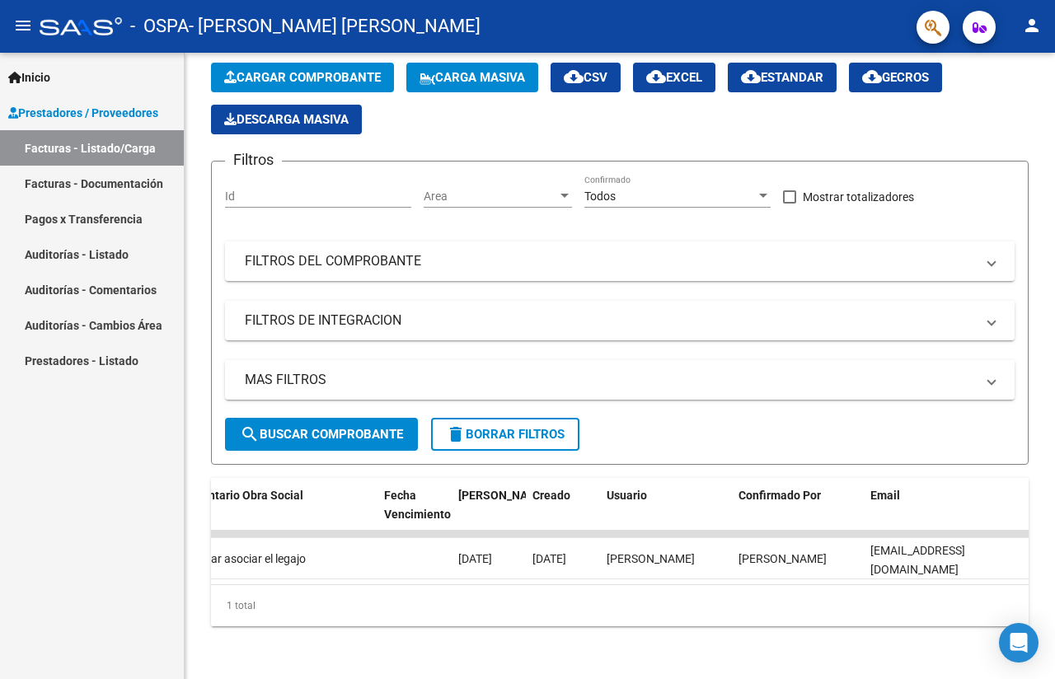
drag, startPoint x: 992, startPoint y: 675, endPoint x: 435, endPoint y: 679, distance: 557.2
click at [435, 679] on html "menu - OSPA - [PERSON_NAME] [PERSON_NAME] person Inicio Instructivos Contacto O…" at bounding box center [527, 339] width 1055 height 679
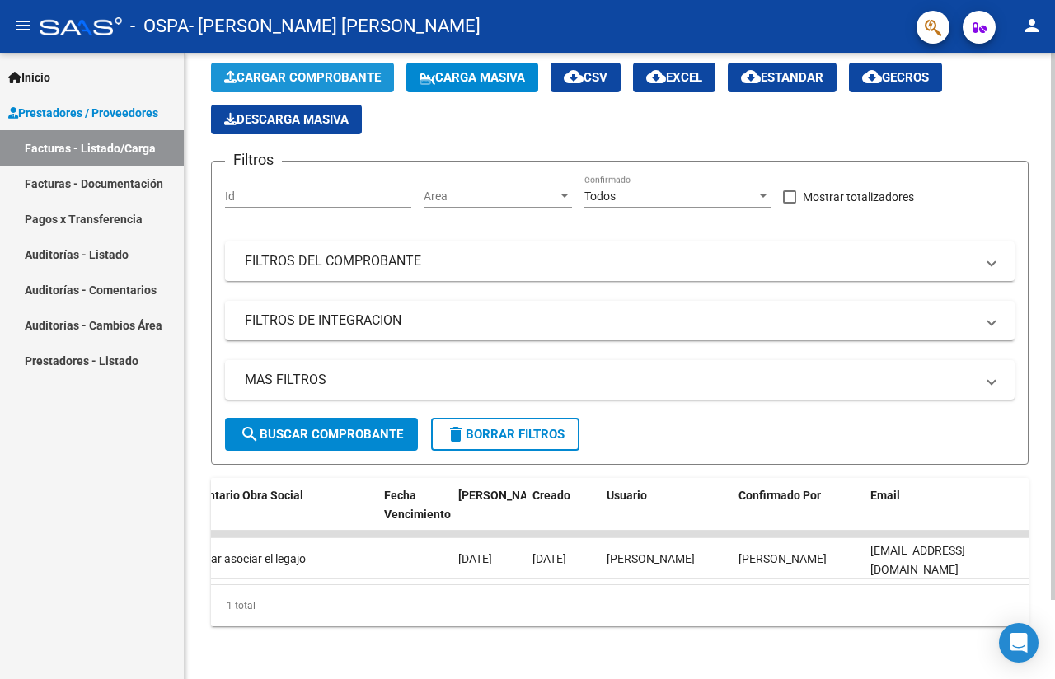
click at [332, 70] on span "Cargar Comprobante" at bounding box center [302, 77] width 157 height 15
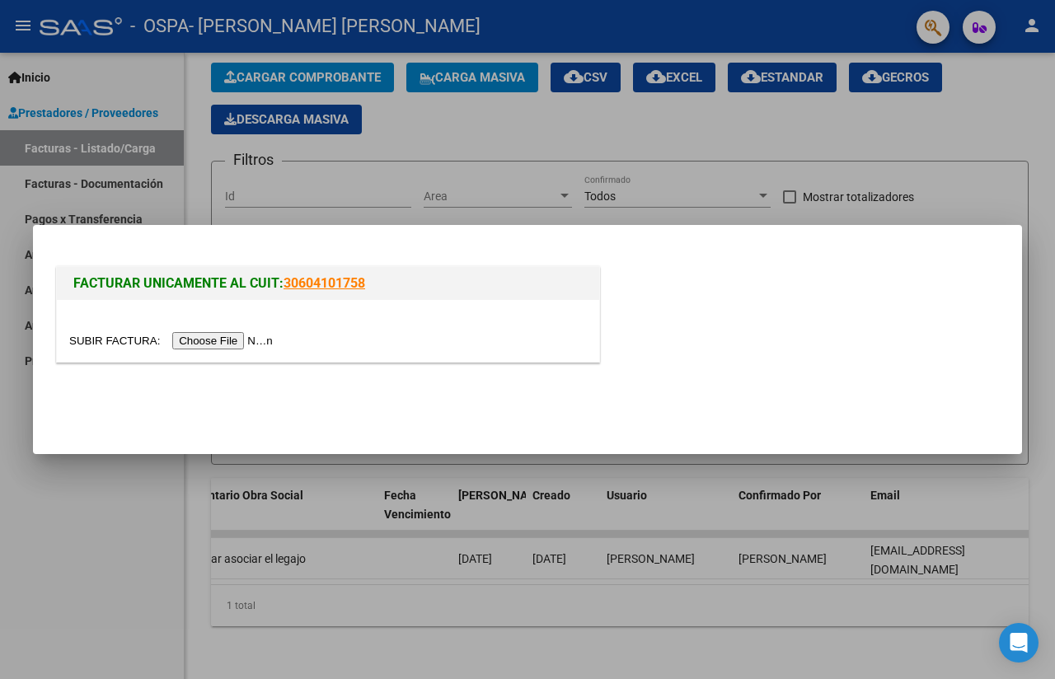
click at [262, 340] on input "file" at bounding box center [173, 340] width 209 height 17
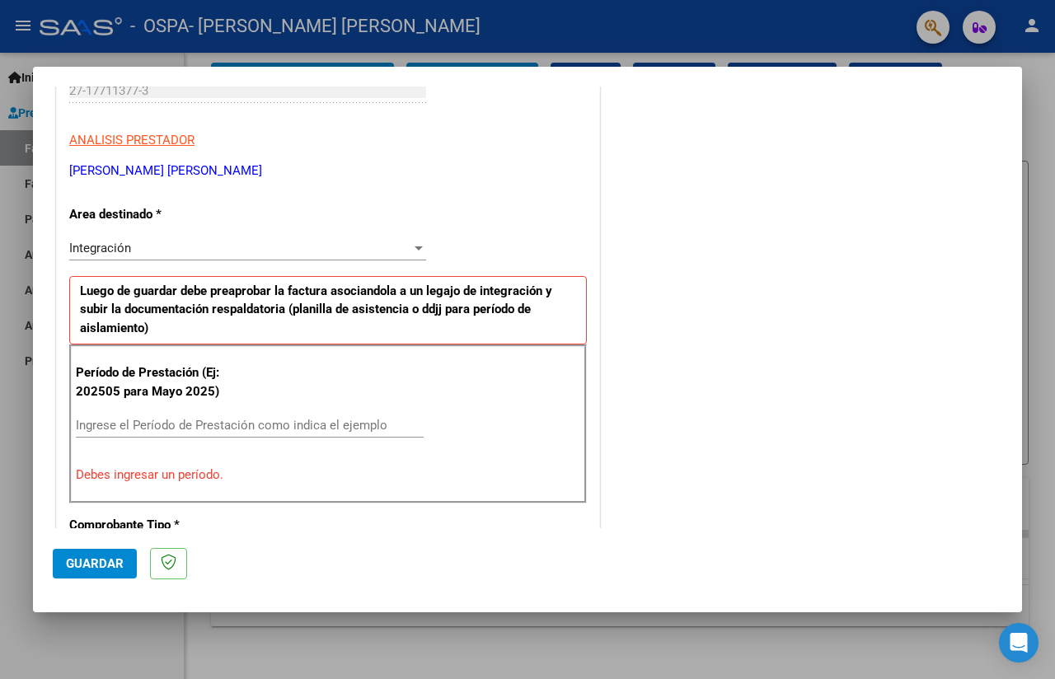
scroll to position [307, 0]
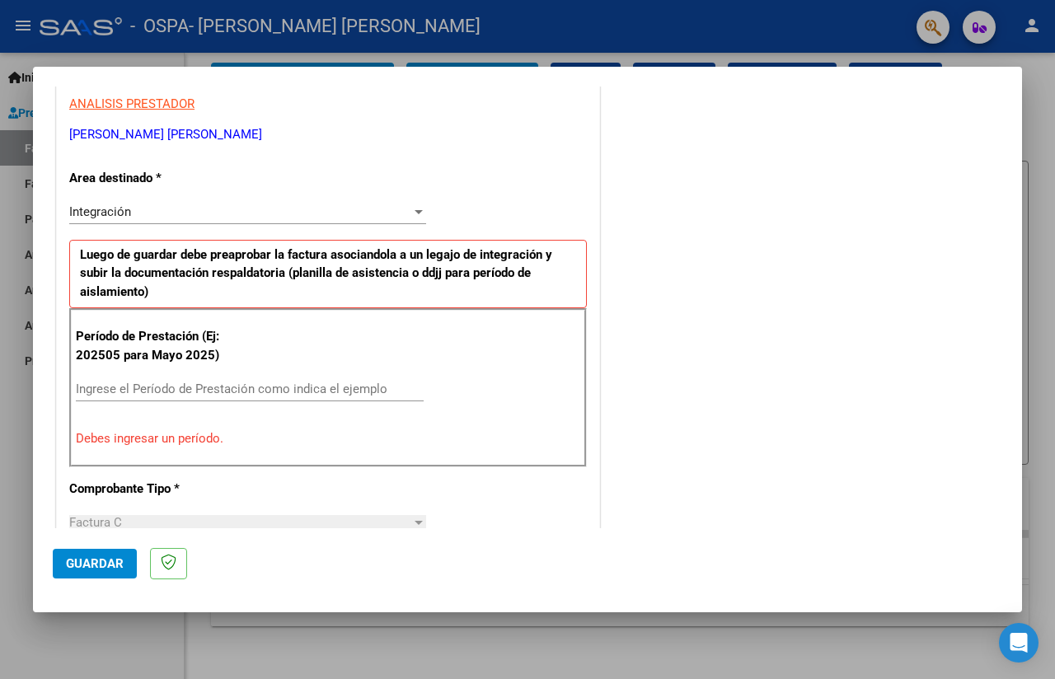
click at [99, 386] on input "Ingrese el Período de Prestación como indica el ejemplo" at bounding box center [250, 389] width 348 height 15
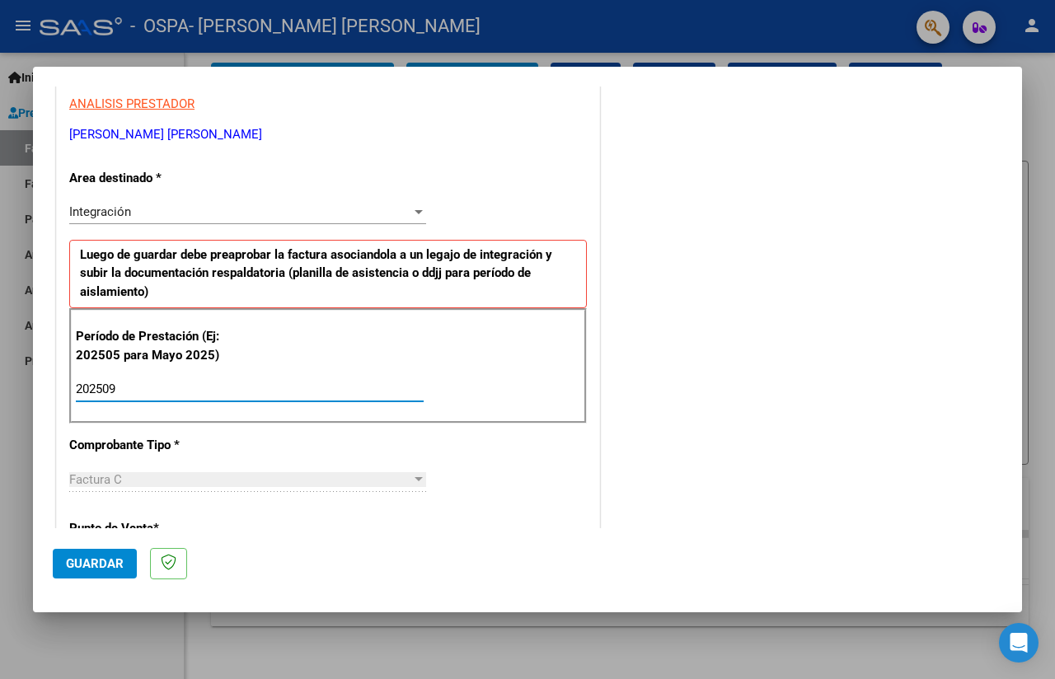
type input "202509"
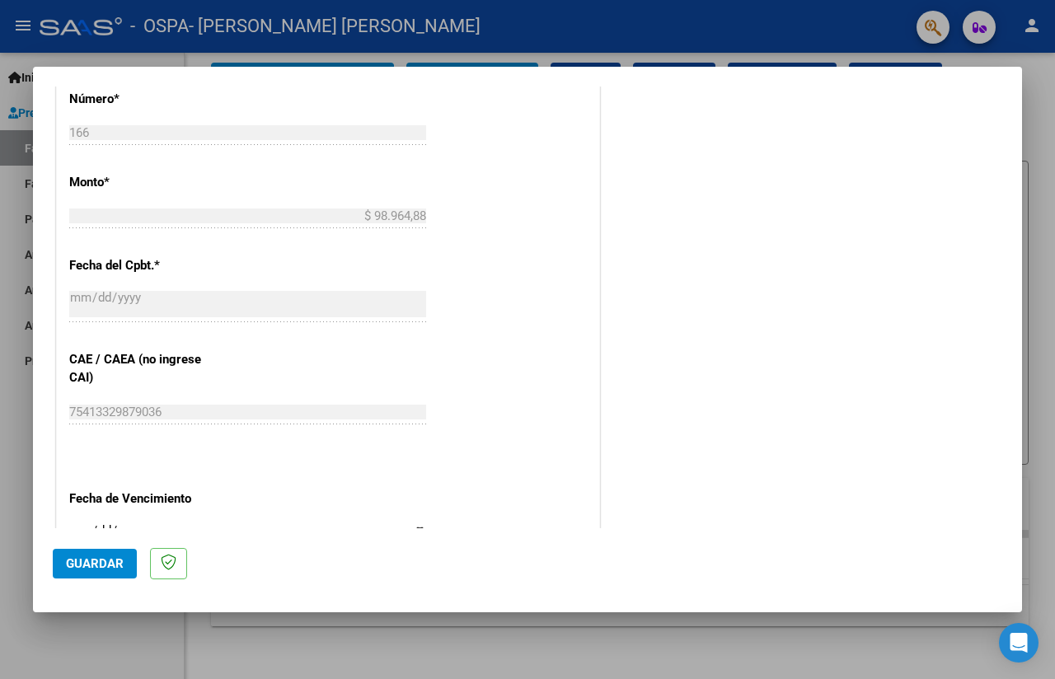
scroll to position [873, 0]
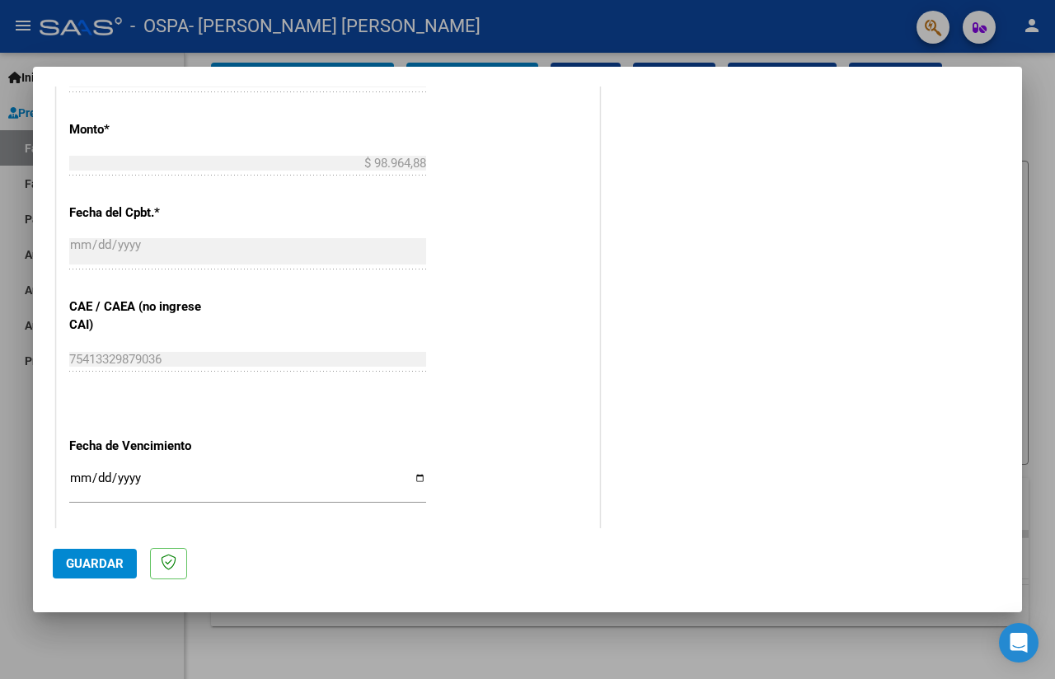
click at [68, 467] on div "CUIT * 27-17711377-3 Ingresar CUIT ANALISIS PRESTADOR [PERSON_NAME] [PERSON_NAM…" at bounding box center [328, 59] width 542 height 1278
click at [71, 471] on input "Ingresar la fecha" at bounding box center [247, 484] width 357 height 26
type input "[DATE]"
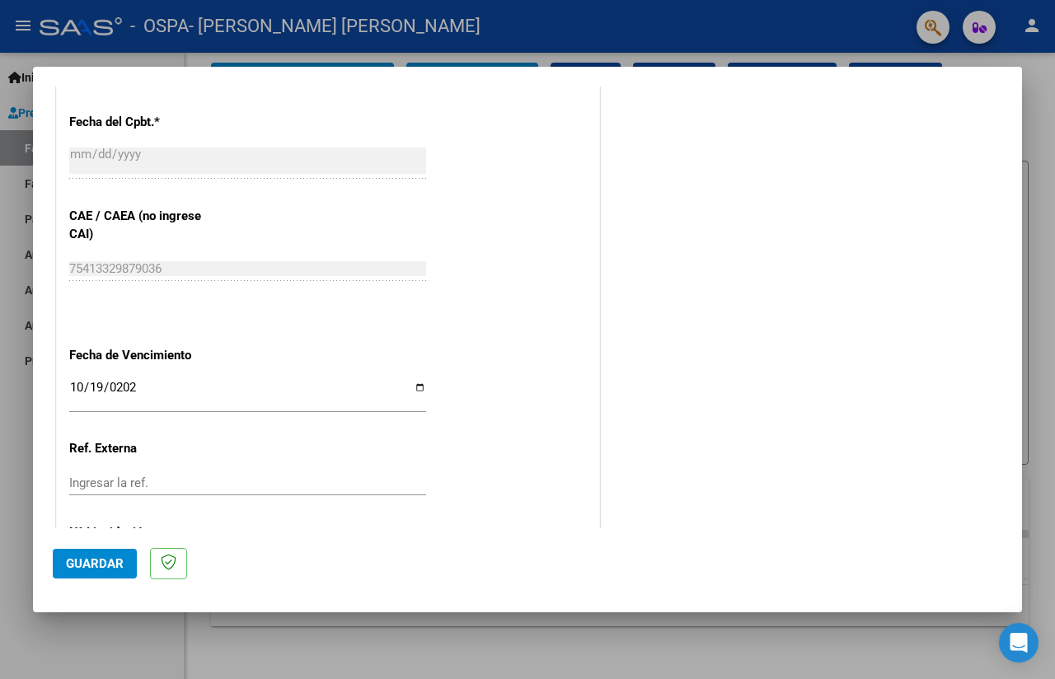
scroll to position [1025, 0]
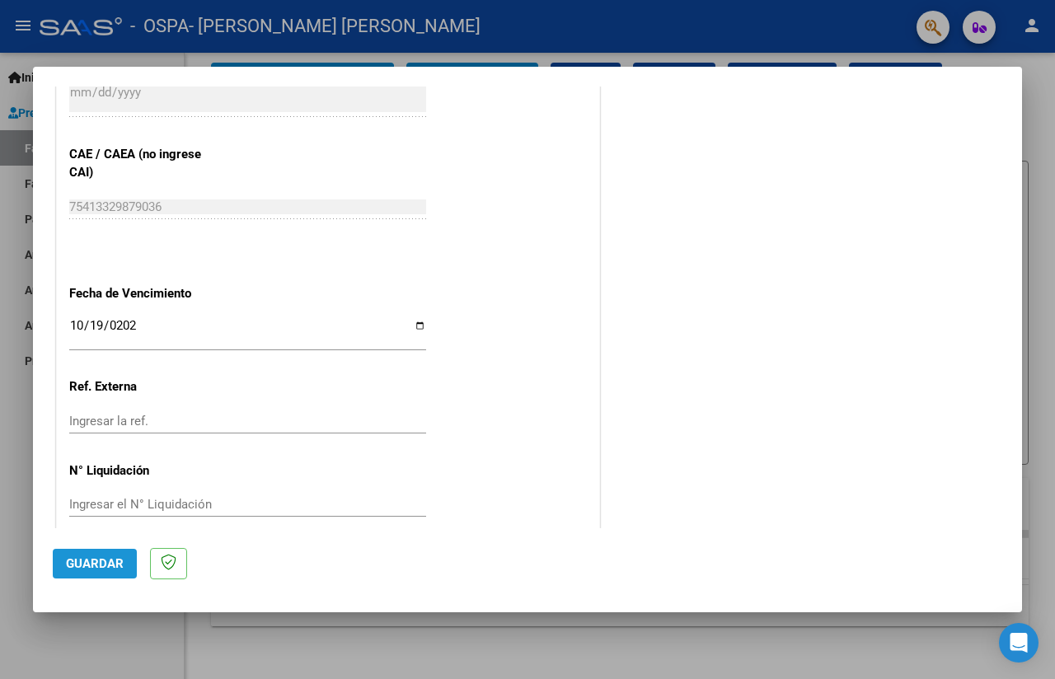
click at [105, 562] on span "Guardar" at bounding box center [95, 563] width 58 height 15
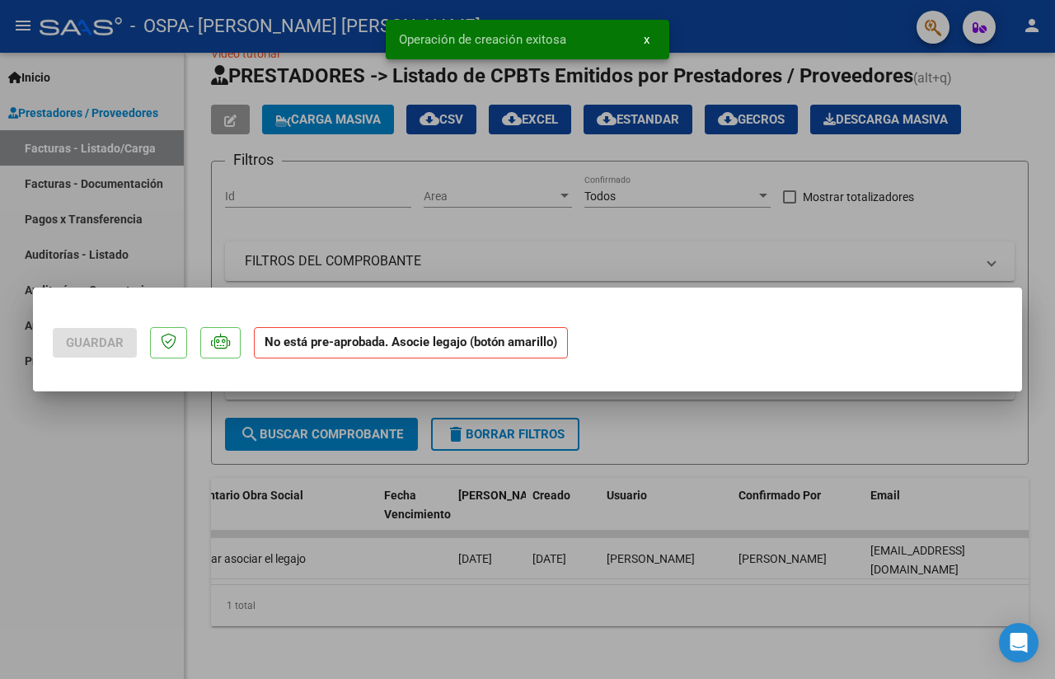
scroll to position [0, 0]
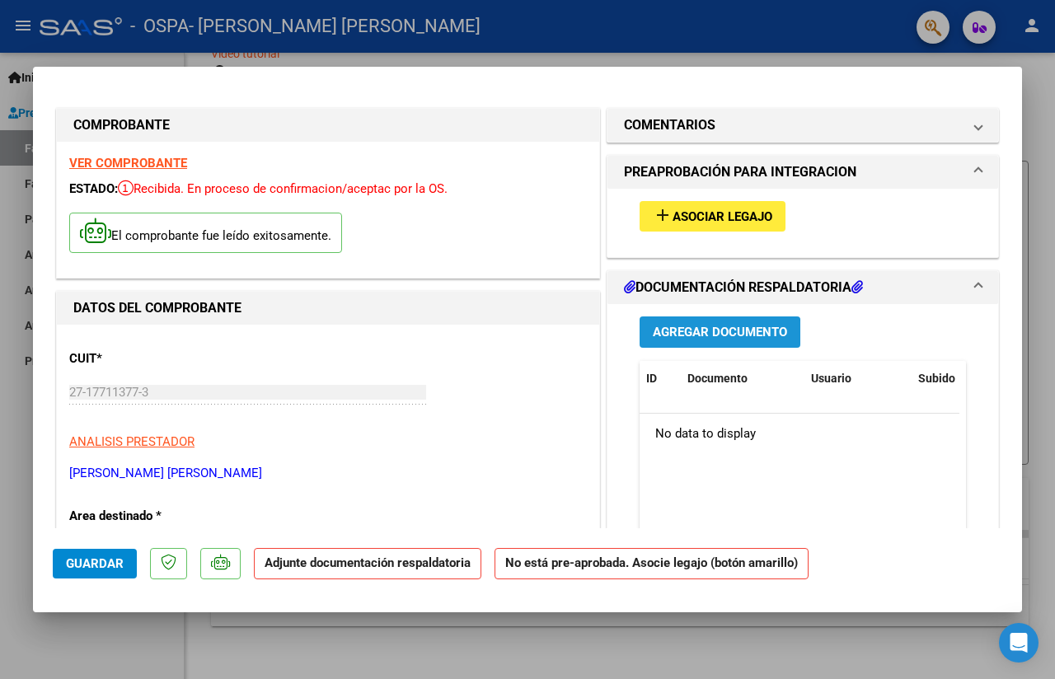
click at [701, 331] on span "Agregar Documento" at bounding box center [720, 333] width 134 height 15
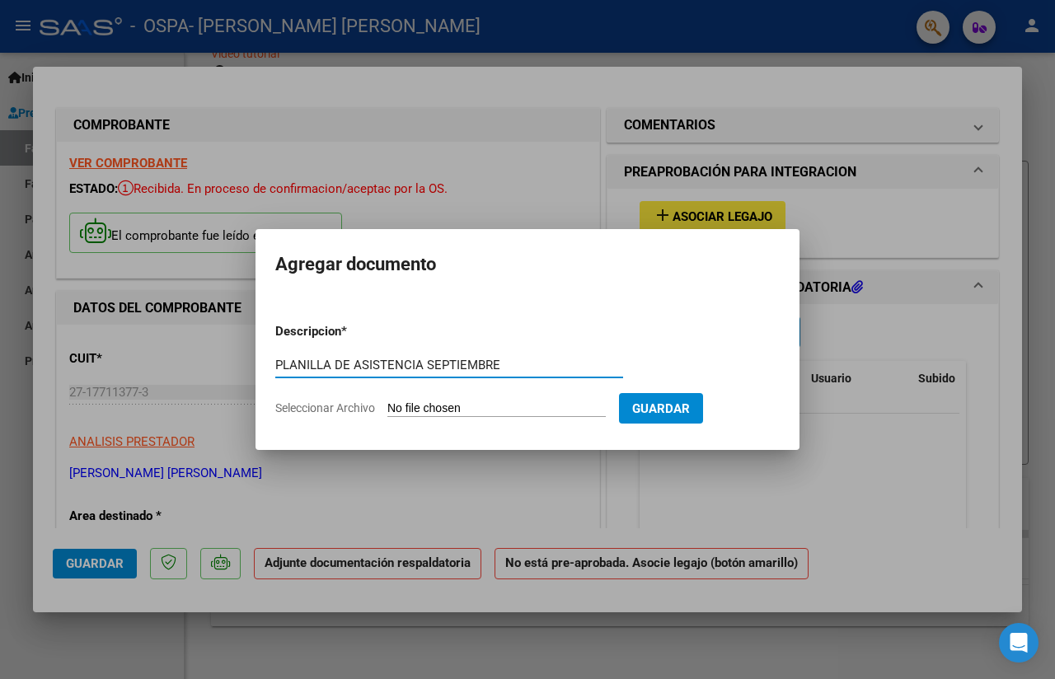
type input "PLANILLA DE ASISTENCIA SEPTIEMBRE"
click at [489, 404] on input "Seleccionar Archivo" at bounding box center [496, 409] width 218 height 16
type input "C:\fakepath\PLANILLA DE ASISTENCIA BARRIOS [PERSON_NAME] [DATE] OSPA.pdf"
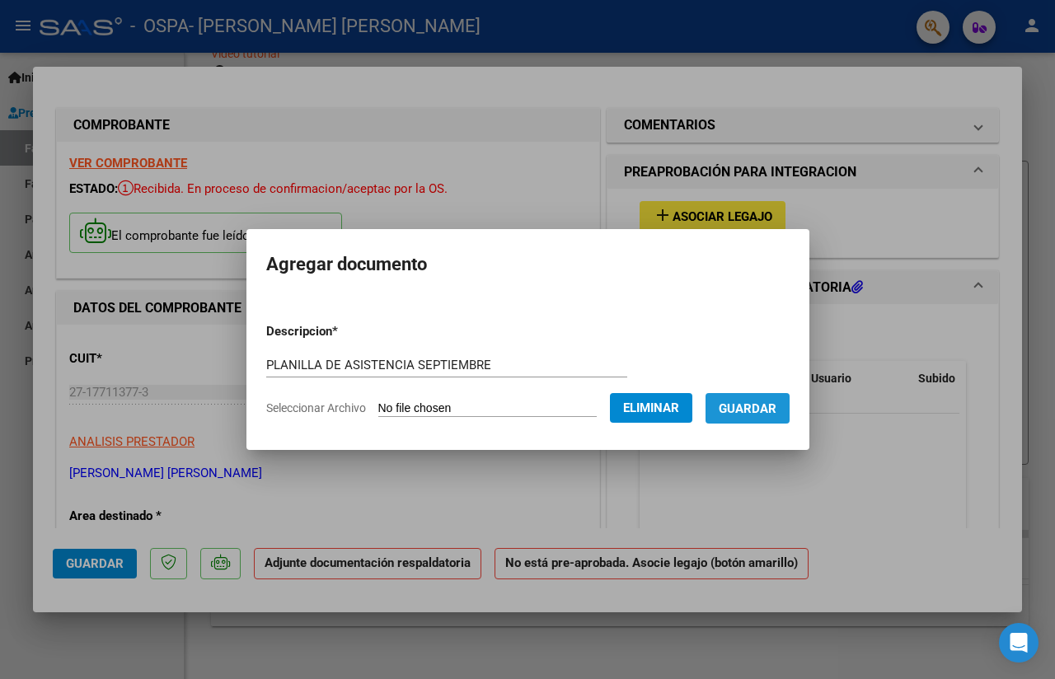
click at [747, 410] on span "Guardar" at bounding box center [748, 408] width 58 height 15
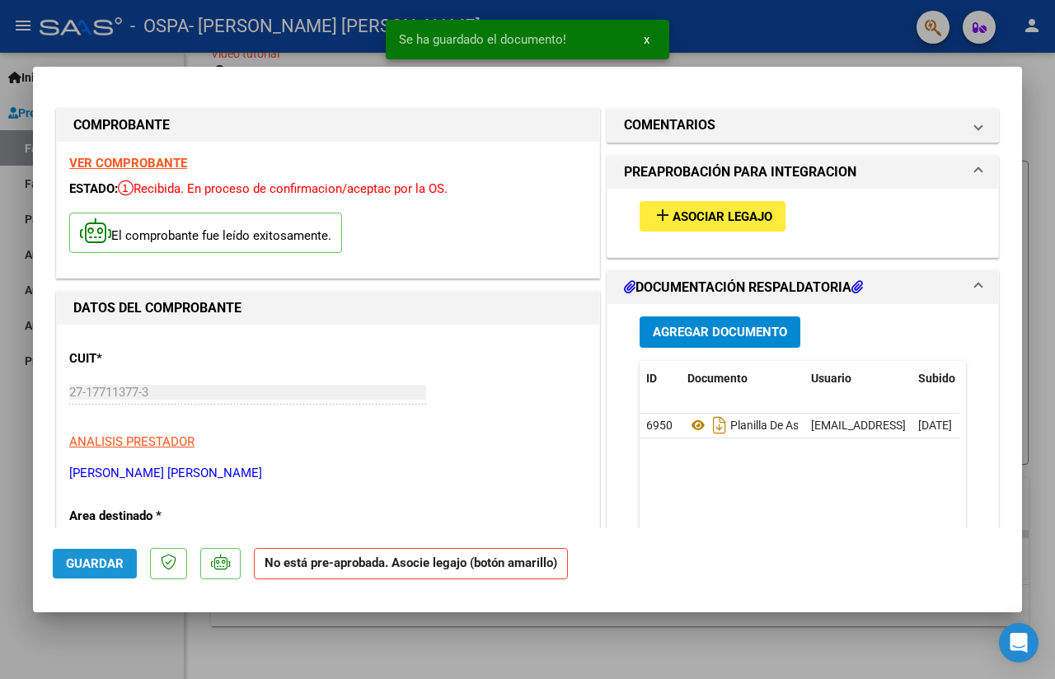
click at [100, 561] on span "Guardar" at bounding box center [95, 563] width 58 height 15
click at [648, 40] on span "x" at bounding box center [647, 39] width 6 height 15
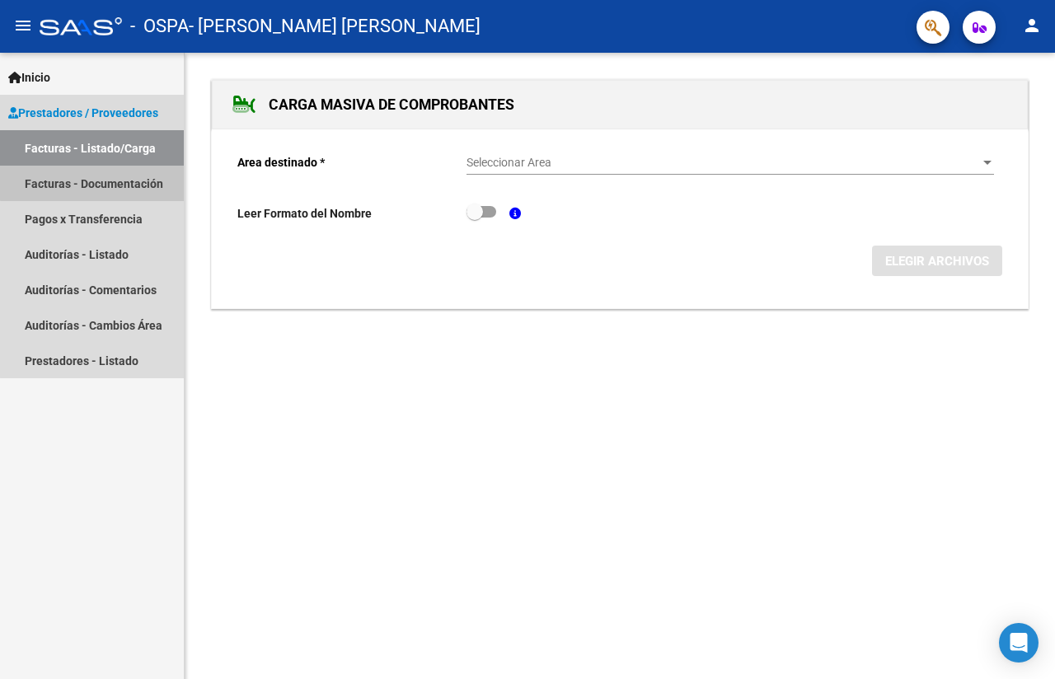
click at [93, 179] on link "Facturas - Documentación" at bounding box center [92, 183] width 184 height 35
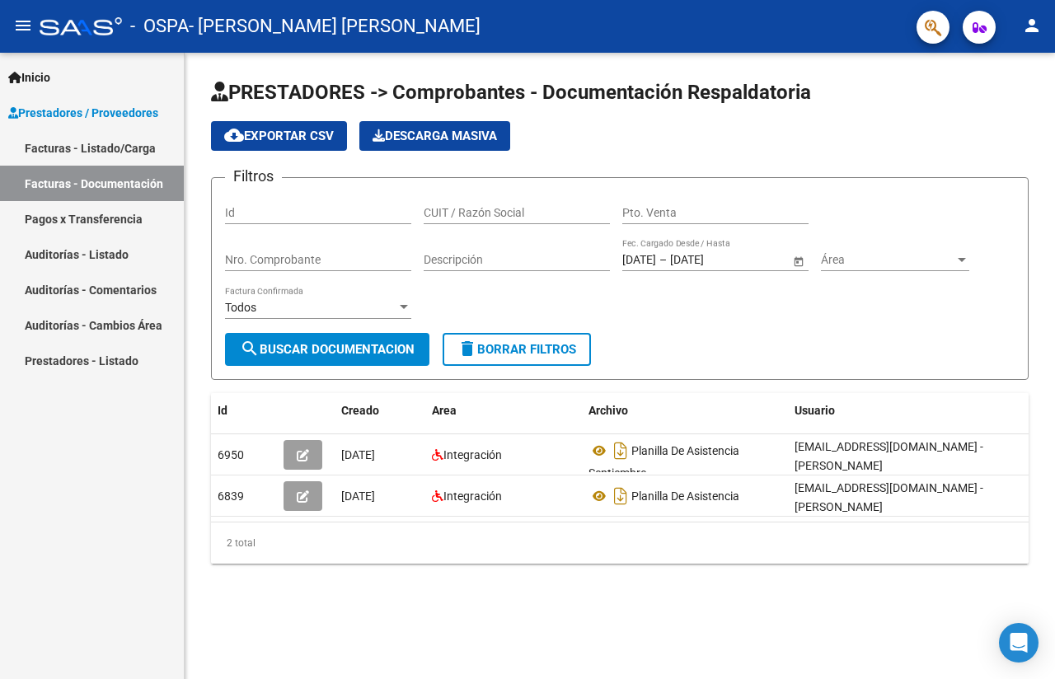
drag, startPoint x: 302, startPoint y: 518, endPoint x: 592, endPoint y: 518, distance: 290.1
click at [592, 518] on datatable-selection "6950 [DATE] Integración Planilla De Asistencia Septiembre [EMAIL_ADDRESS][DOMAI…" at bounding box center [620, 512] width 818 height 13
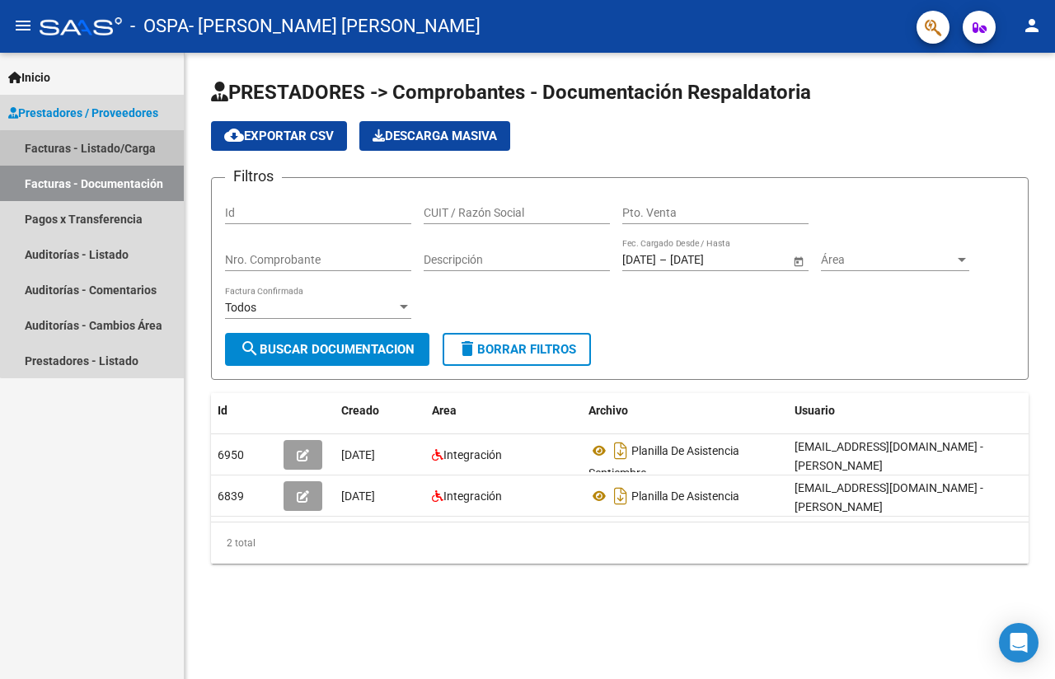
click at [112, 147] on link "Facturas - Listado/Carga" at bounding box center [92, 147] width 184 height 35
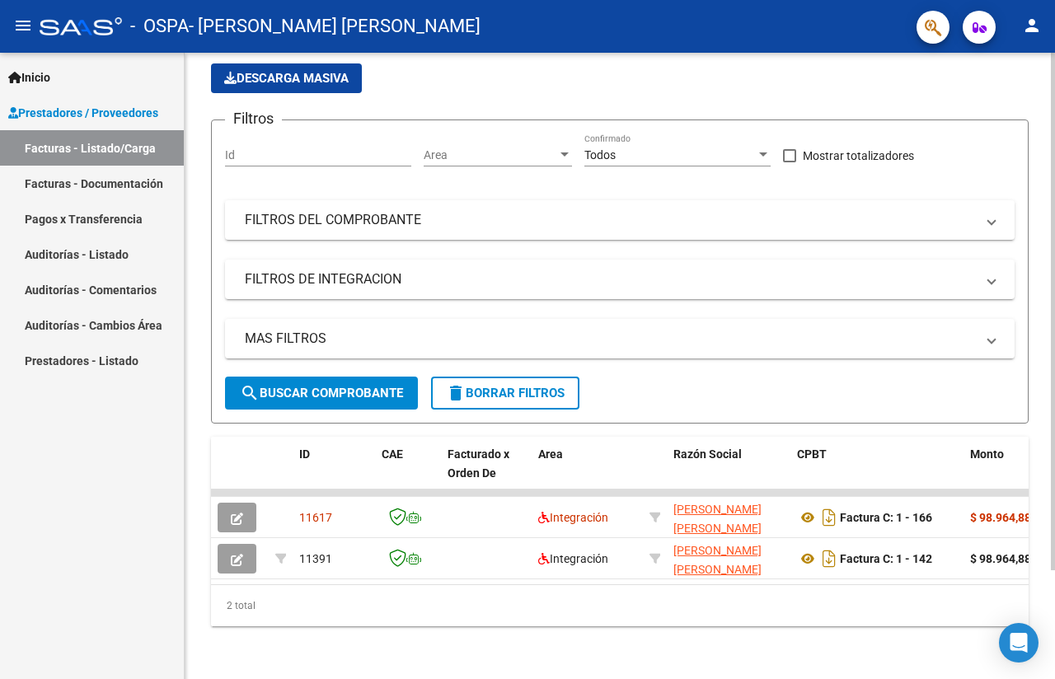
scroll to position [131, 0]
click at [1054, 525] on div at bounding box center [1053, 312] width 4 height 518
